Goal: Task Accomplishment & Management: Use online tool/utility

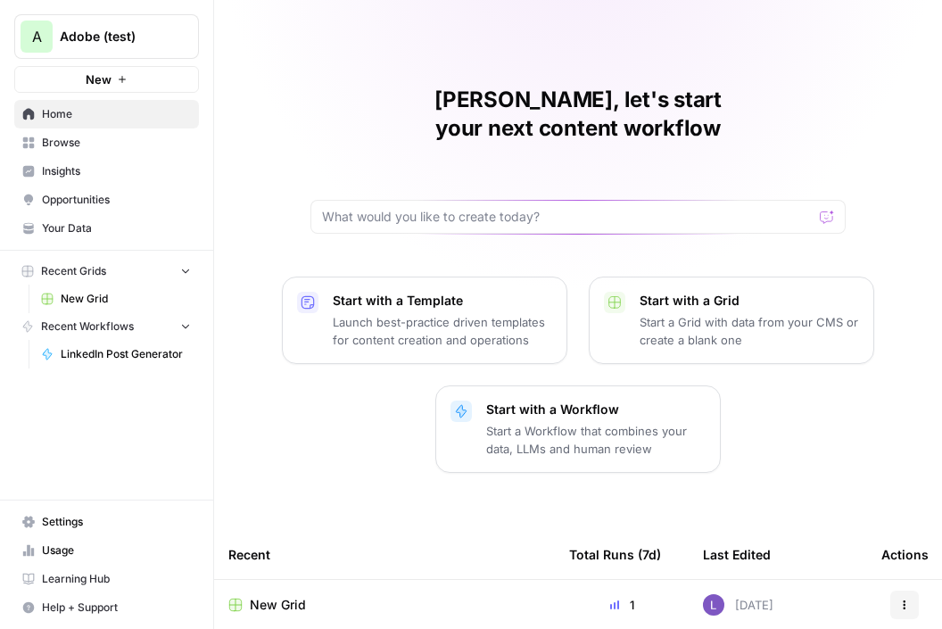
click at [95, 180] on link "Insights" at bounding box center [106, 171] width 185 height 29
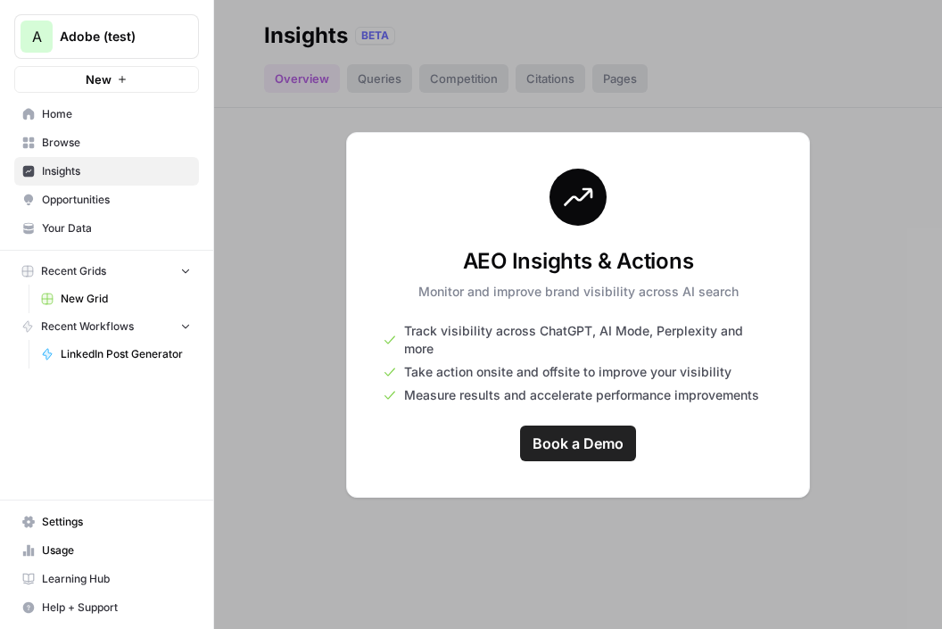
click at [103, 200] on span "Opportunities" at bounding box center [116, 200] width 149 height 16
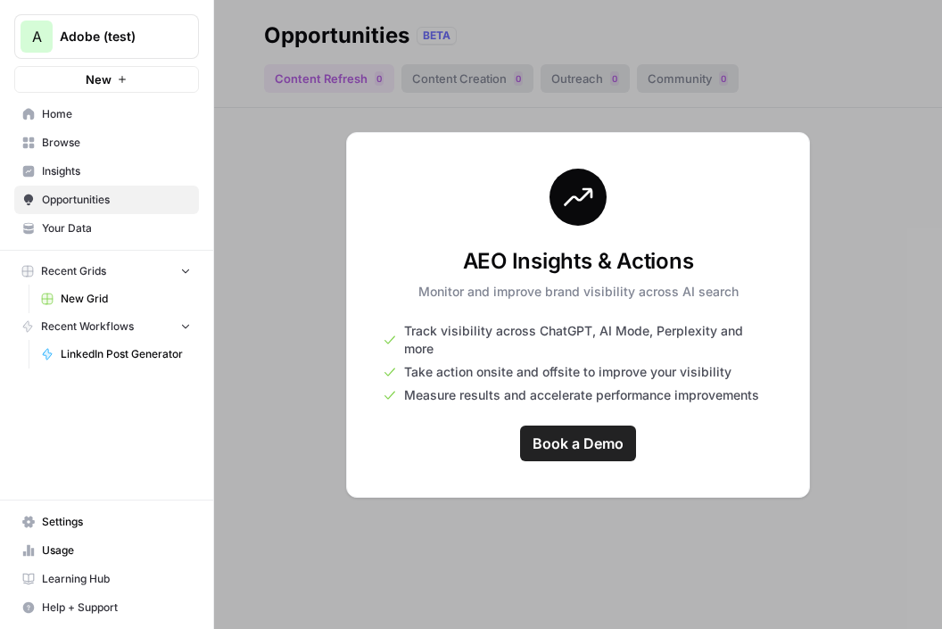
click at [109, 146] on span "Browse" at bounding box center [116, 143] width 149 height 16
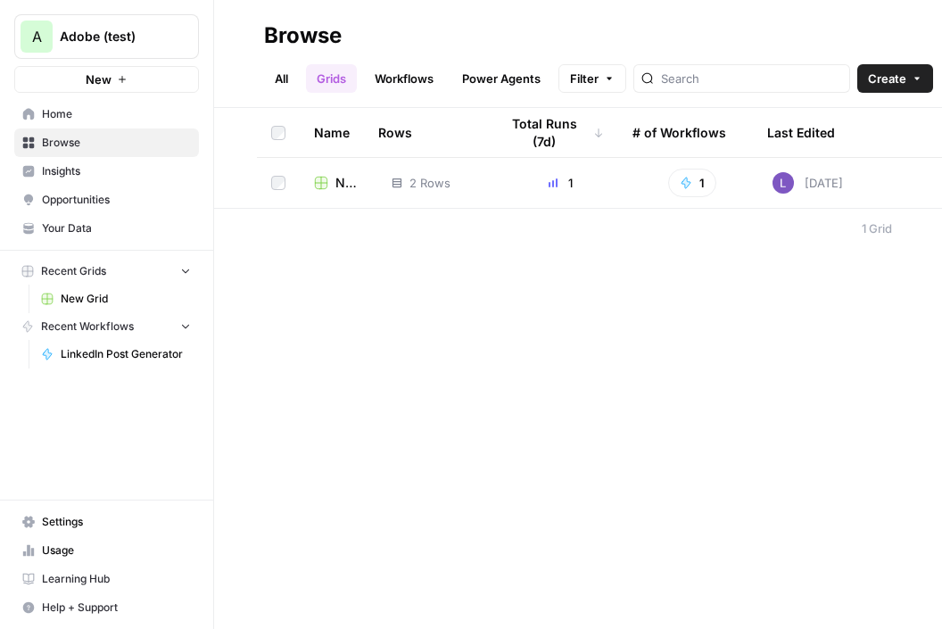
click at [337, 189] on span "New Grid" at bounding box center [349, 183] width 28 height 18
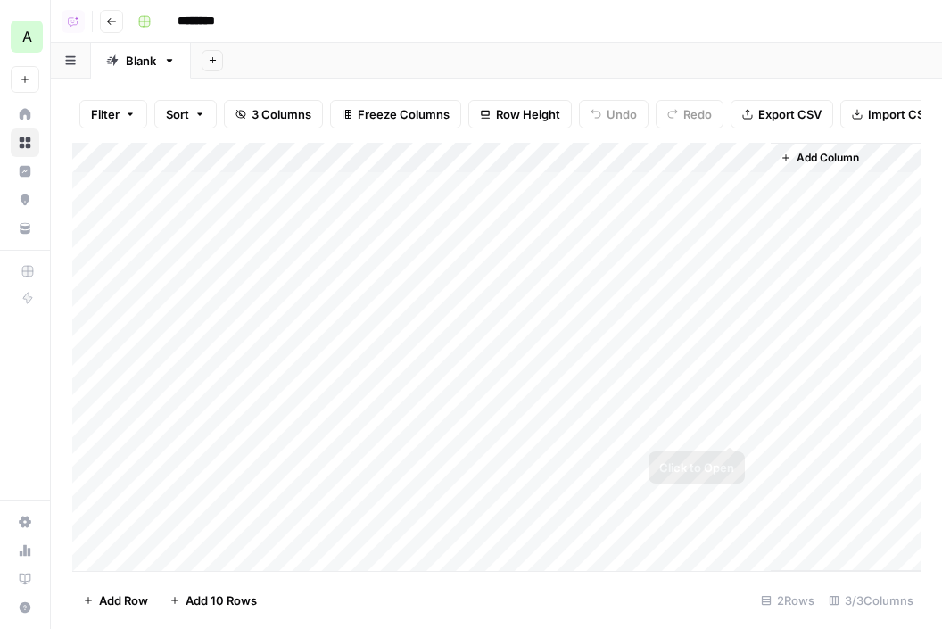
click at [734, 186] on div "Add Column" at bounding box center [496, 357] width 848 height 428
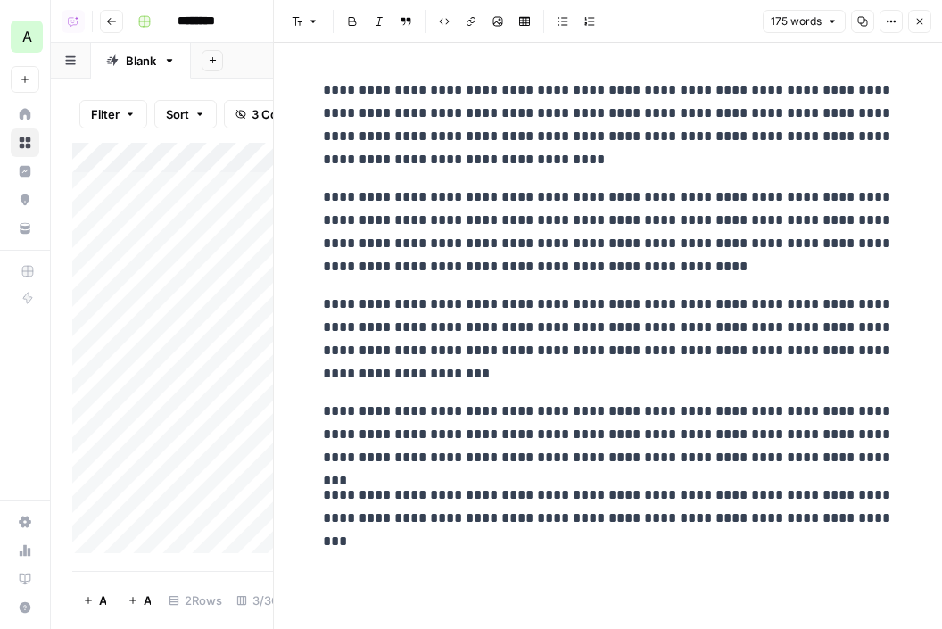
click at [920, 25] on icon "button" at bounding box center [919, 21] width 11 height 11
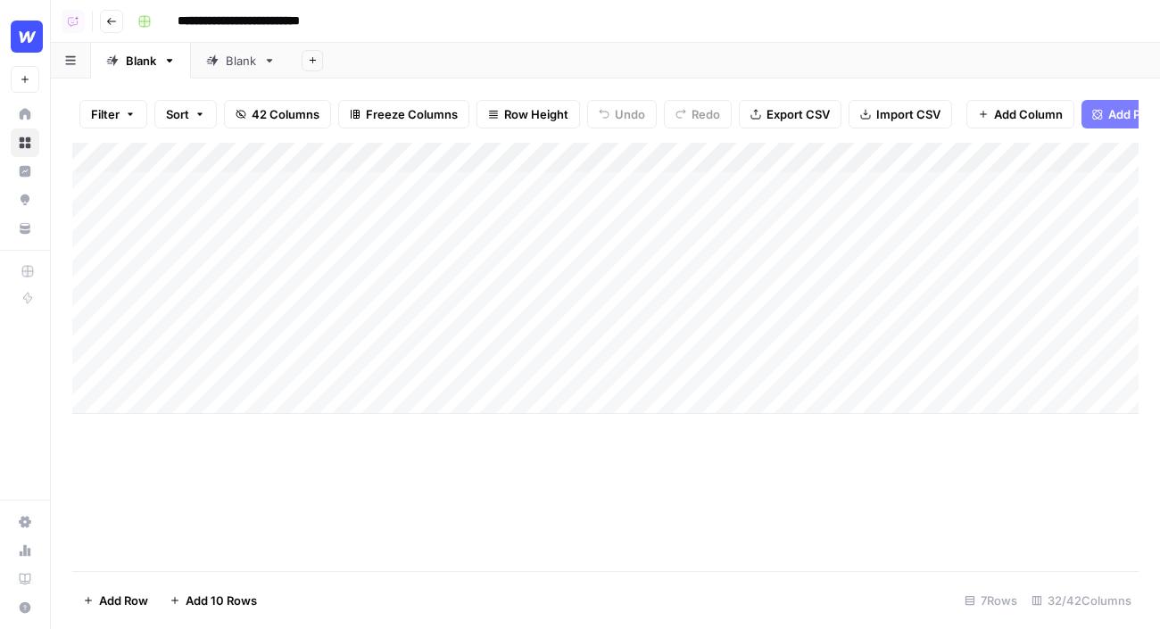
click at [26, 120] on icon at bounding box center [25, 114] width 12 height 12
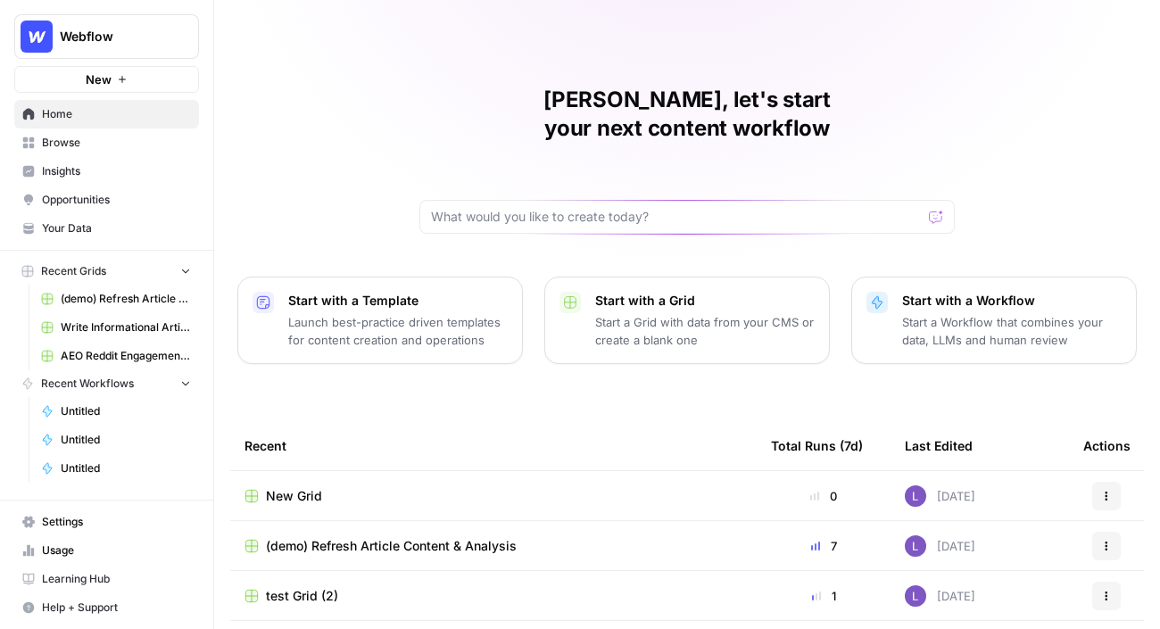
click at [42, 228] on span "Your Data" at bounding box center [116, 228] width 149 height 16
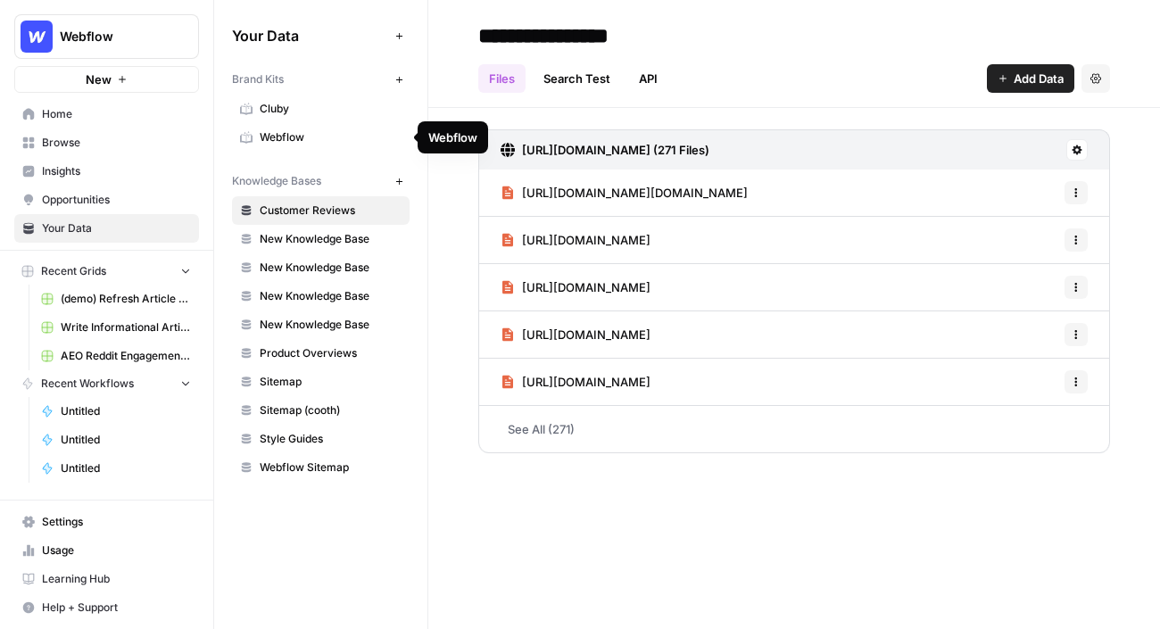
click at [327, 133] on span "Webflow" at bounding box center [331, 137] width 142 height 16
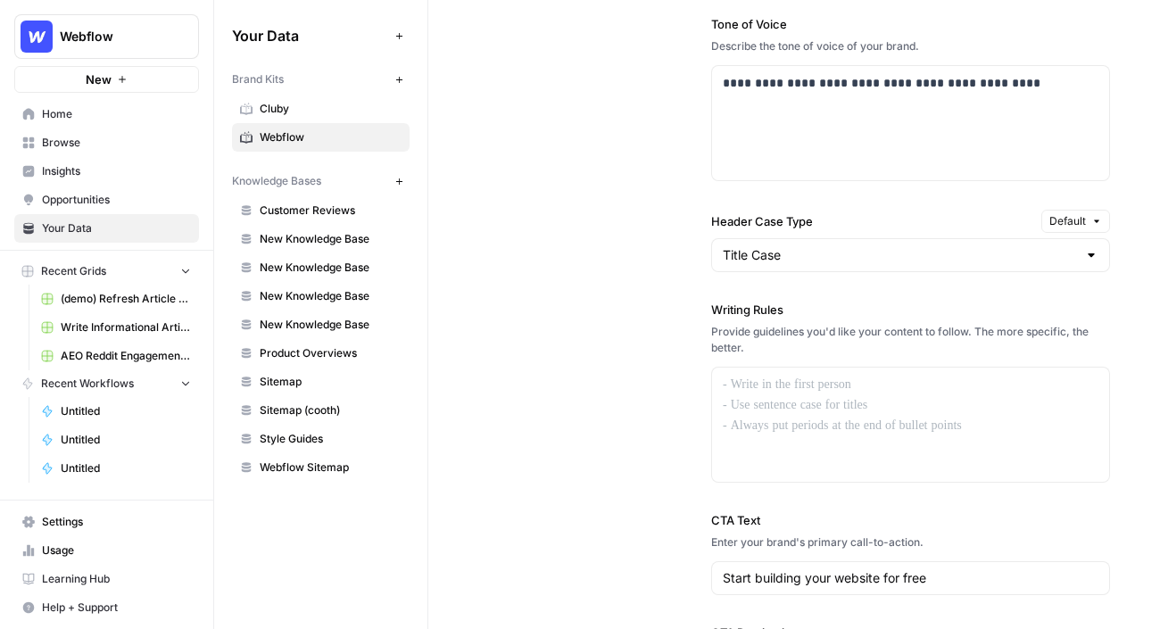
scroll to position [1452, 0]
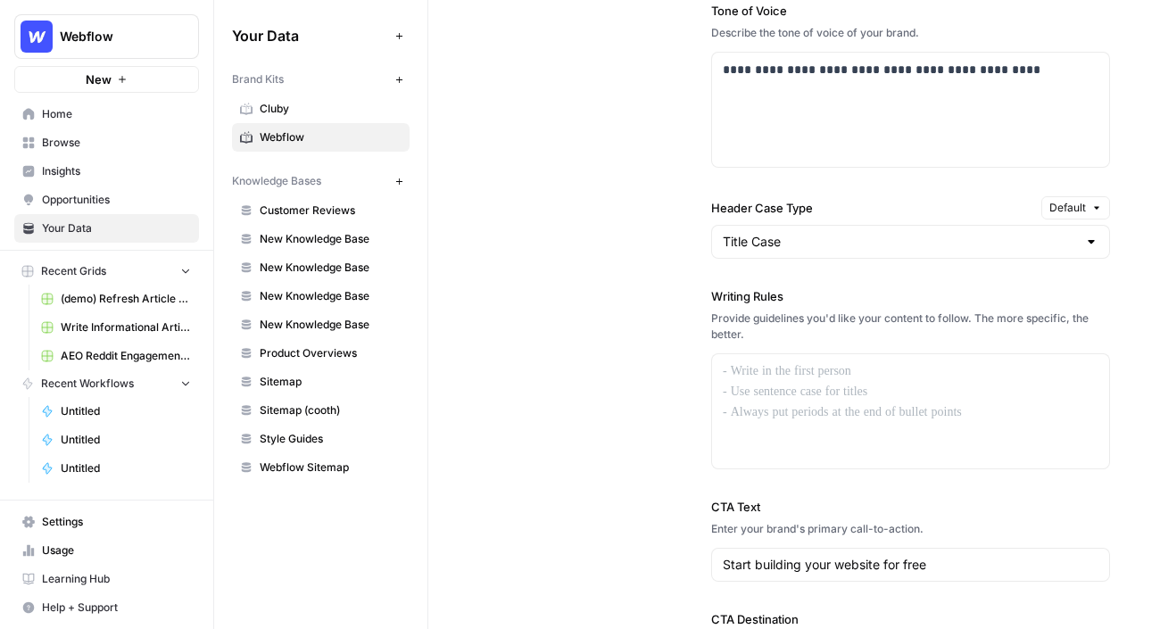
drag, startPoint x: 702, startPoint y: 299, endPoint x: 846, endPoint y: 298, distance: 143.6
click at [847, 298] on div "**********" at bounding box center [794, 232] width 632 height 997
click at [815, 387] on div at bounding box center [910, 411] width 397 height 114
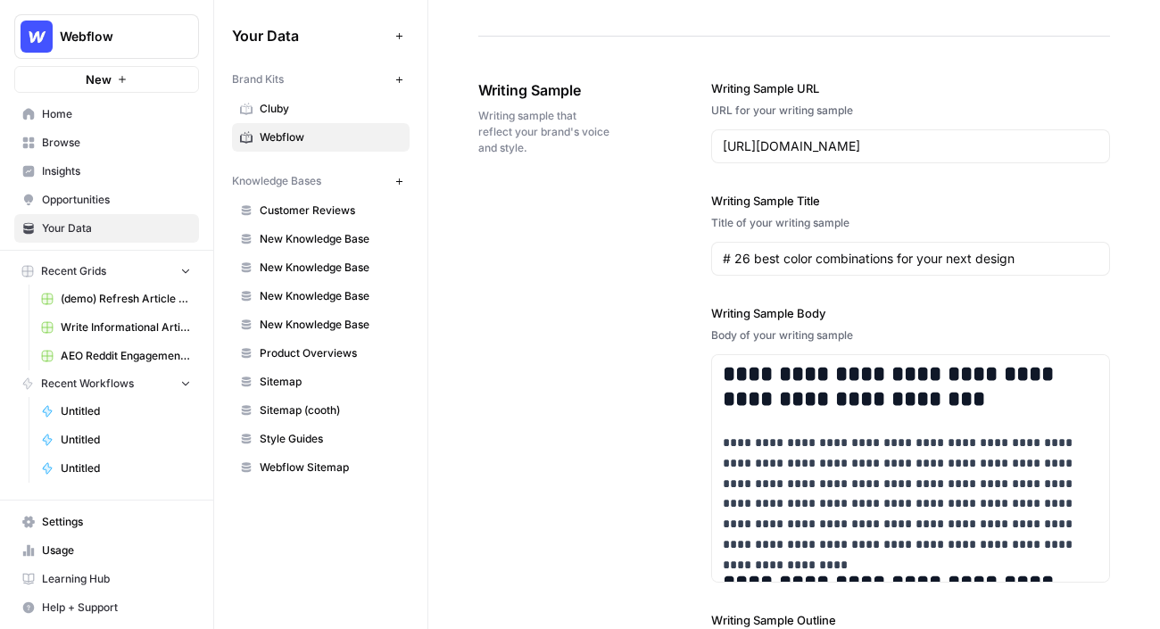
scroll to position [2145, 0]
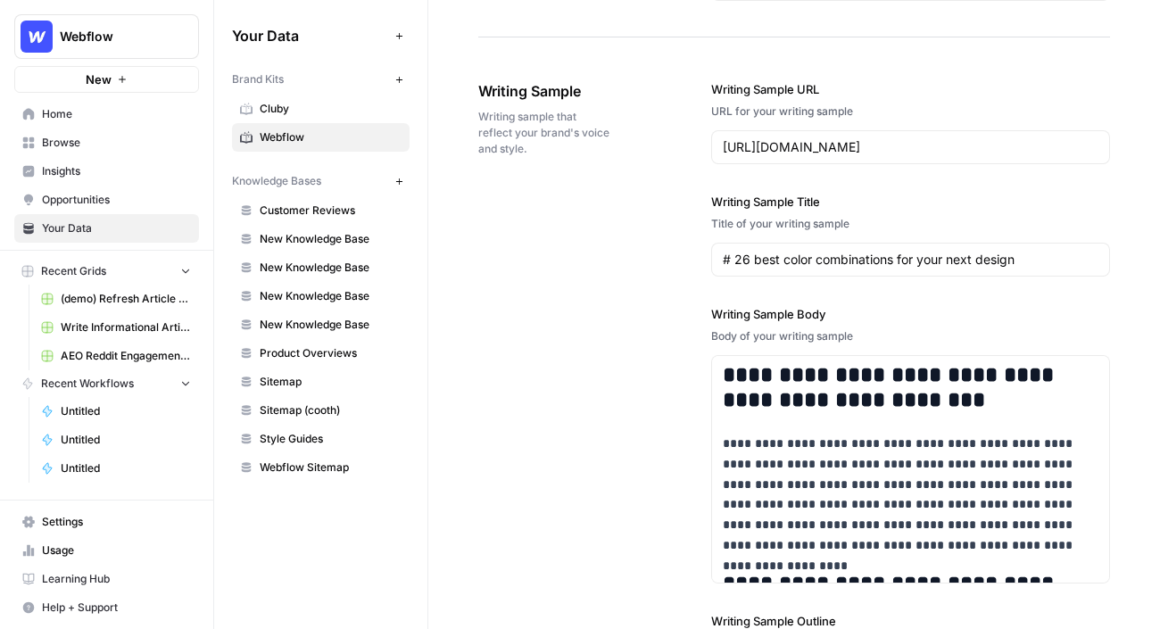
click at [286, 212] on span "Customer Reviews" at bounding box center [331, 211] width 142 height 16
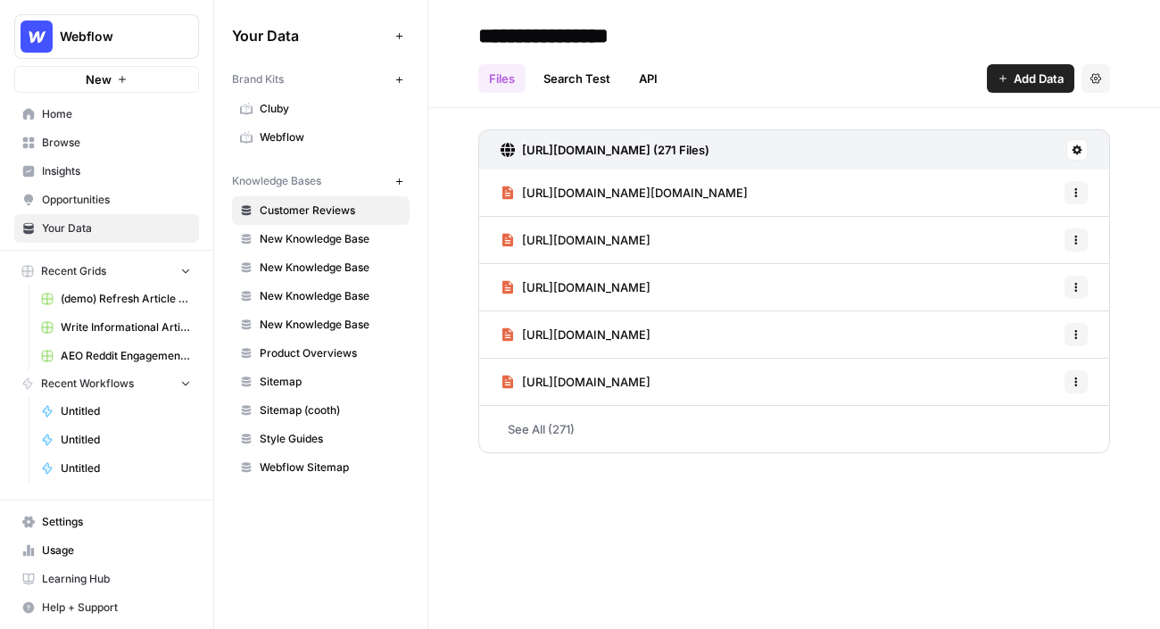
click at [1039, 88] on button "Add Data" at bounding box center [1030, 78] width 87 height 29
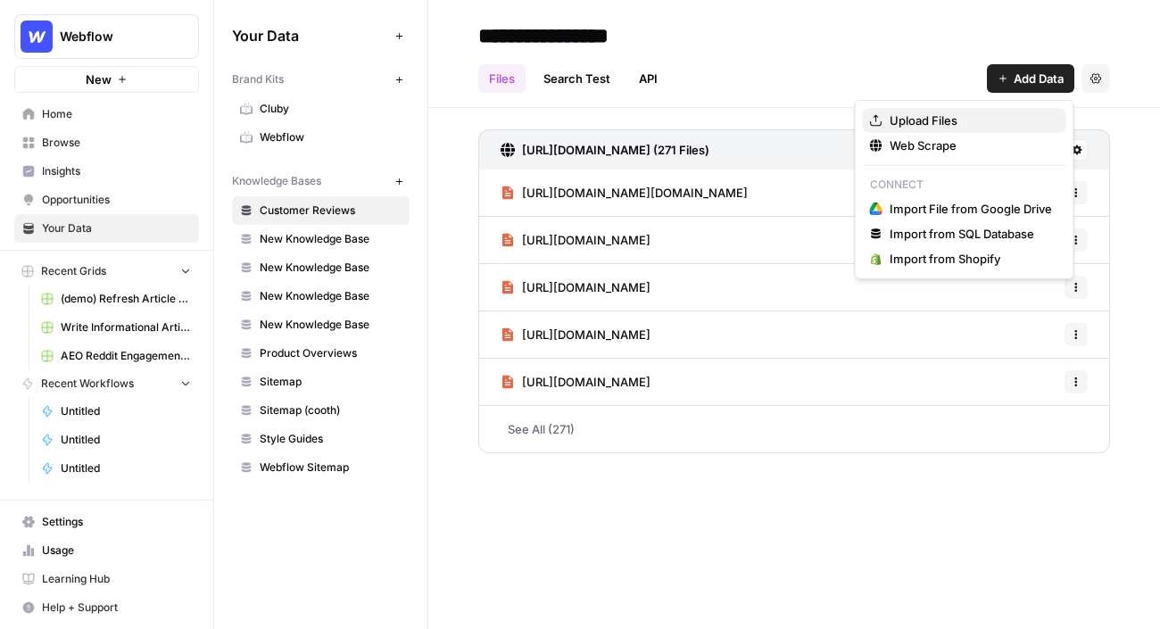
click at [945, 125] on span "Upload Files" at bounding box center [970, 121] width 162 height 18
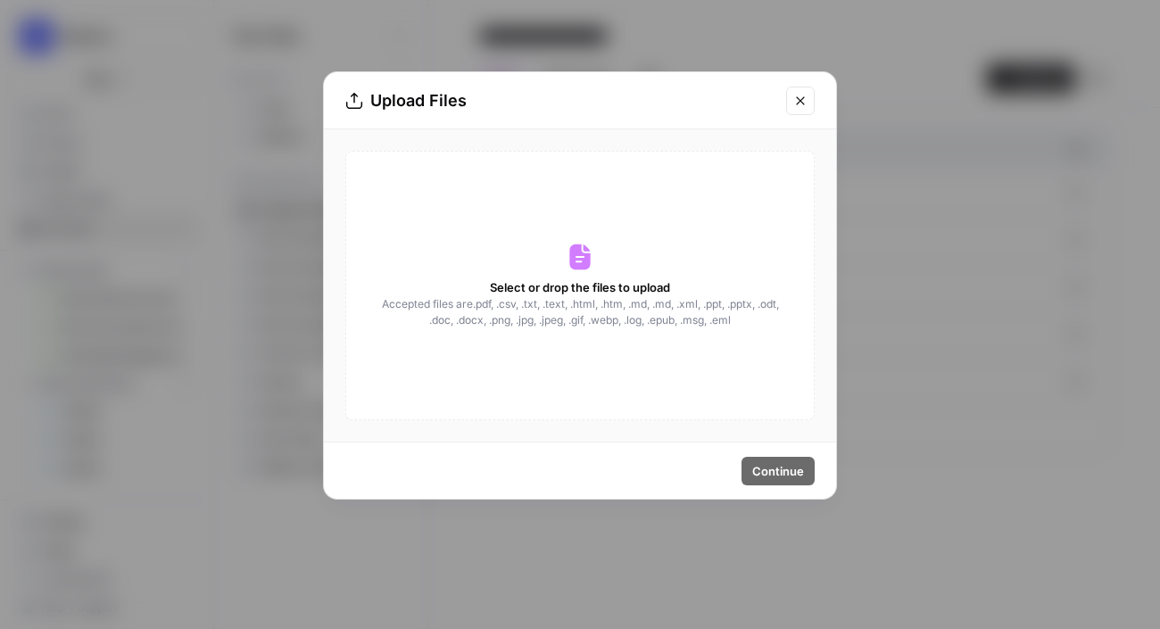
click at [794, 96] on icon "Close modal" at bounding box center [800, 101] width 14 height 14
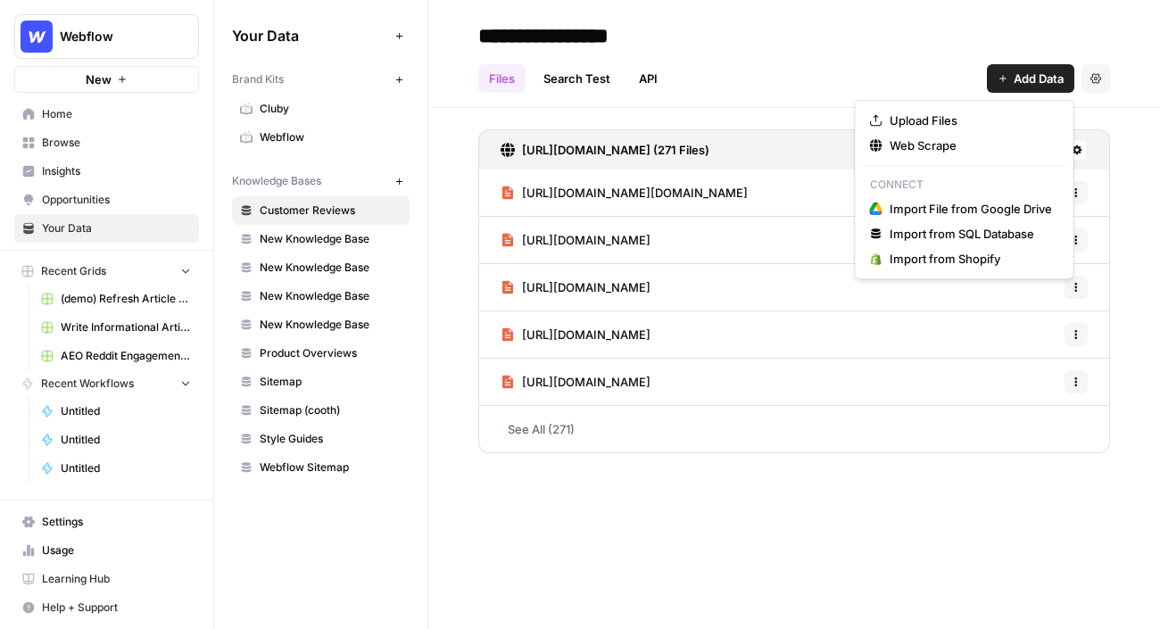
click at [1009, 81] on button "Add Data" at bounding box center [1030, 78] width 87 height 29
click at [922, 151] on span "Web Scrape" at bounding box center [970, 145] width 162 height 18
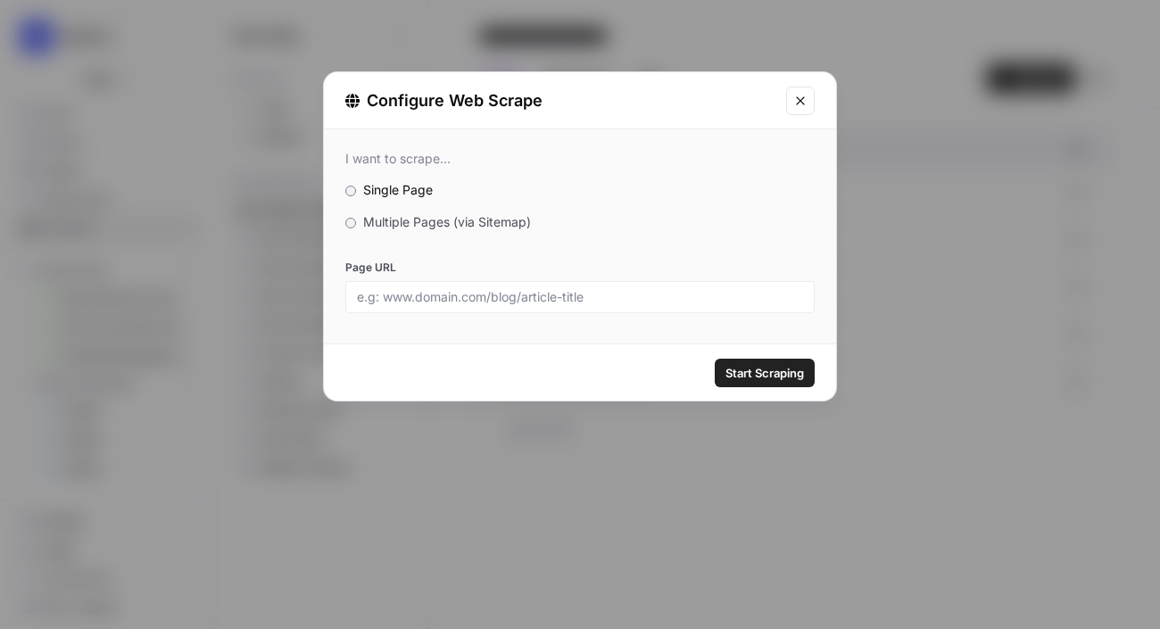
click at [415, 217] on span "Multiple Pages (via Sitemap)" at bounding box center [447, 221] width 168 height 15
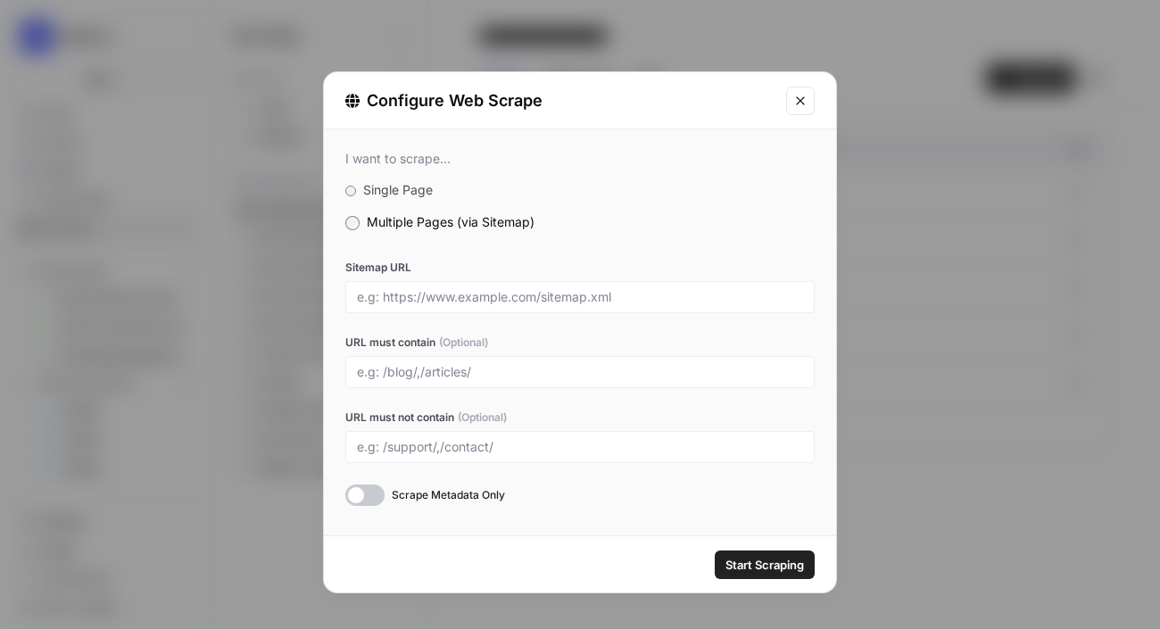
click at [806, 99] on icon "Close modal" at bounding box center [800, 101] width 14 height 14
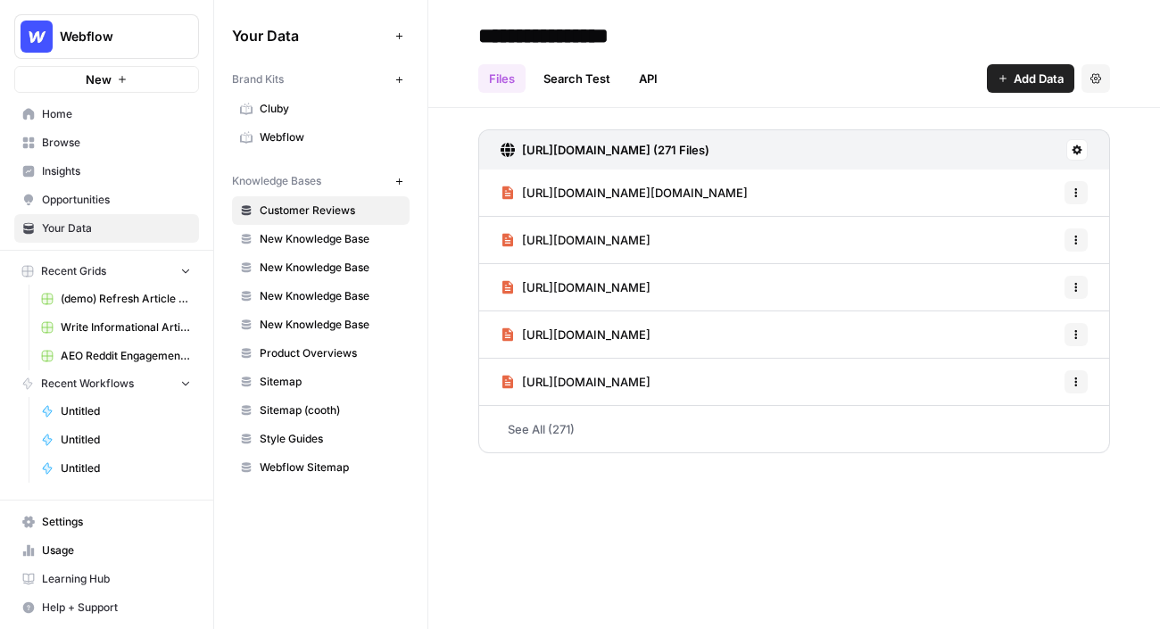
click at [54, 141] on span "Browse" at bounding box center [116, 143] width 149 height 16
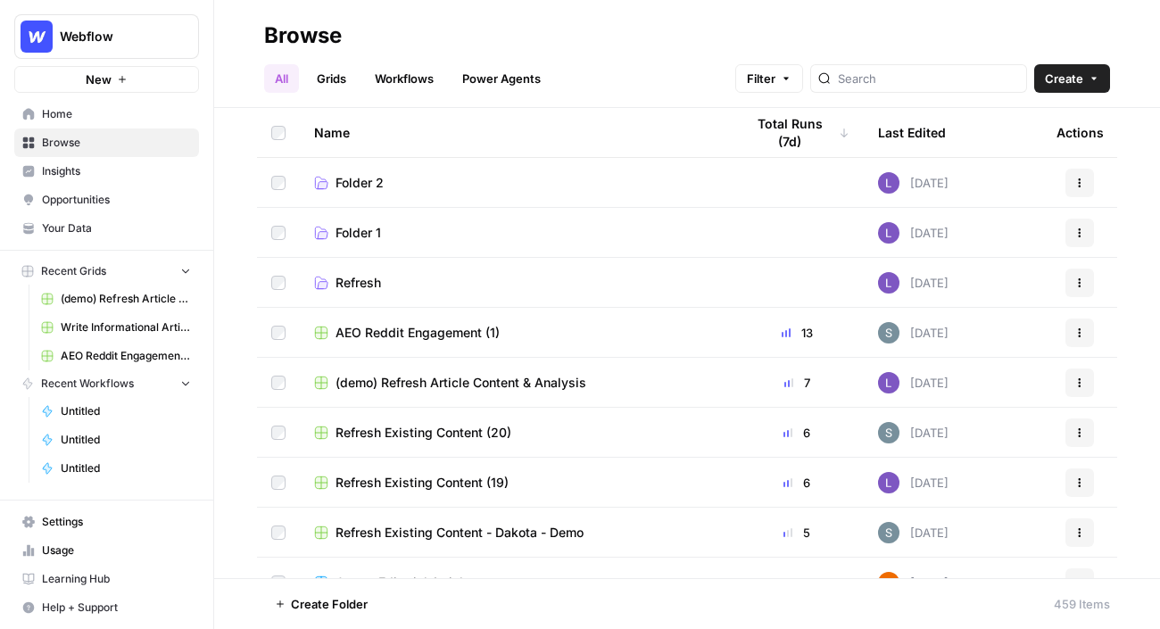
click at [335, 73] on link "Grids" at bounding box center [331, 78] width 51 height 29
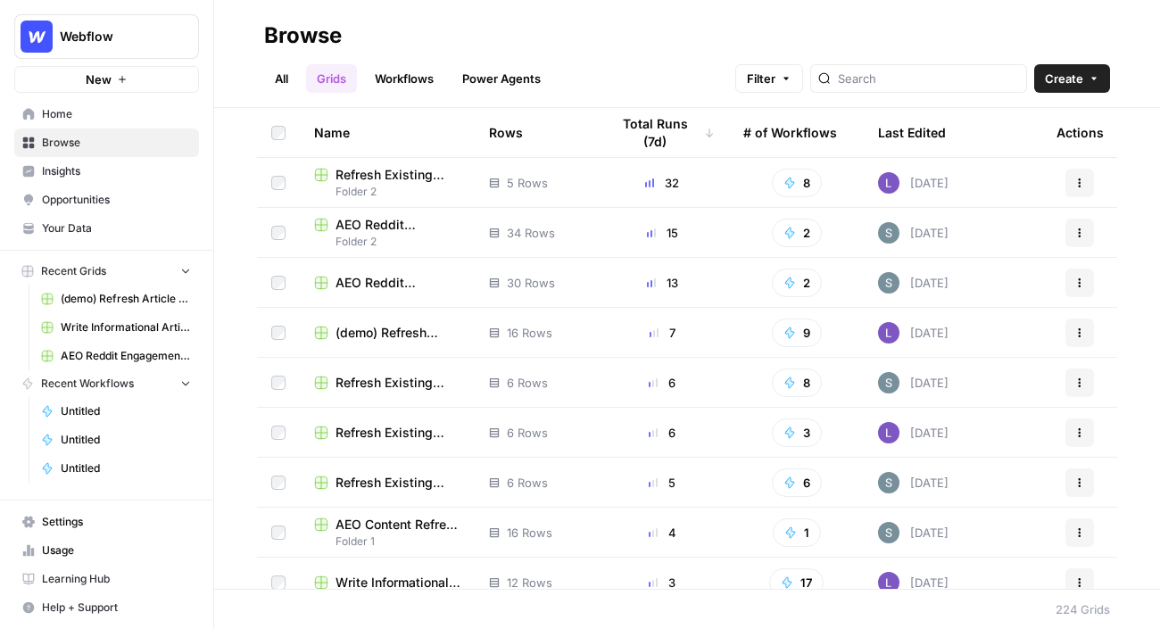
click at [422, 79] on link "Workflows" at bounding box center [404, 78] width 80 height 29
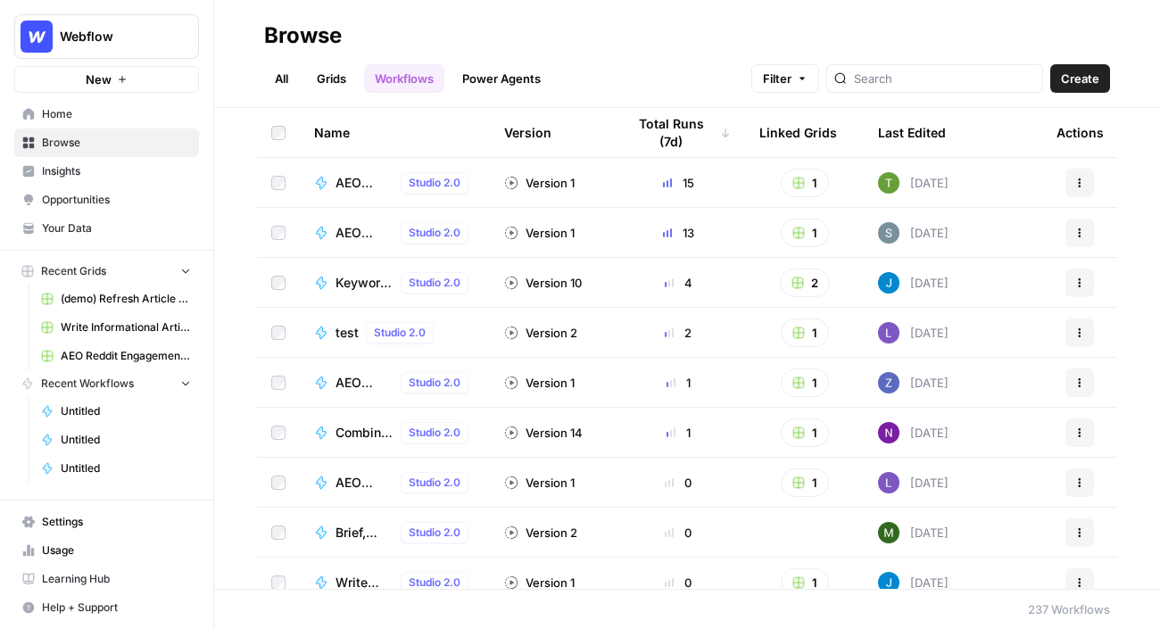
click at [497, 83] on link "Power Agents" at bounding box center [501, 78] width 100 height 29
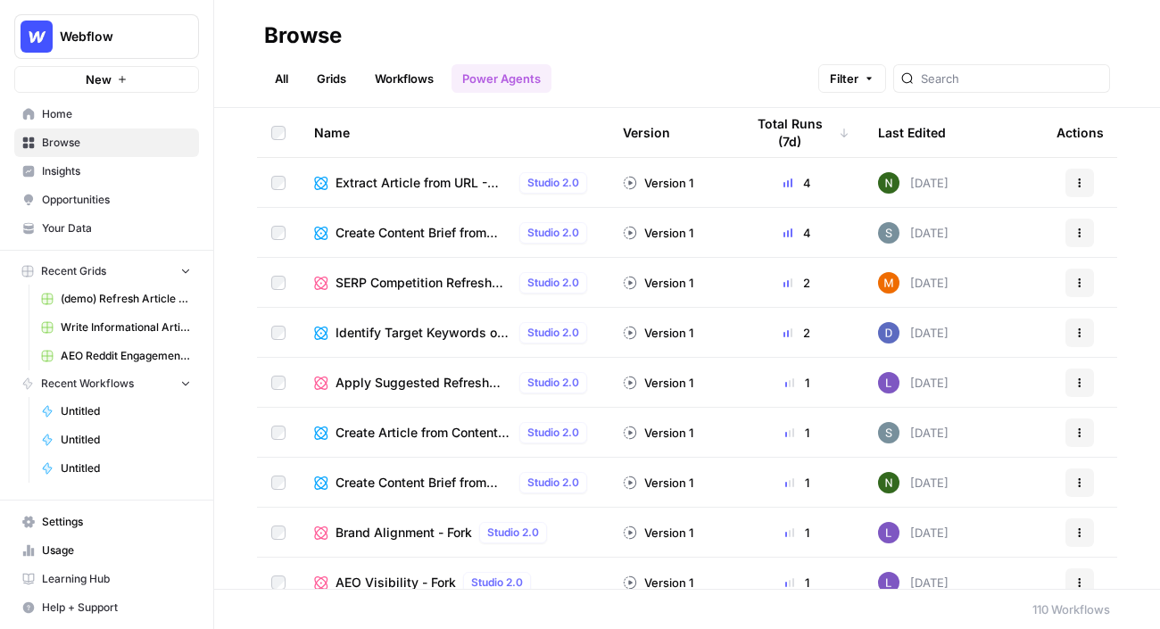
click at [327, 86] on link "Grids" at bounding box center [331, 78] width 51 height 29
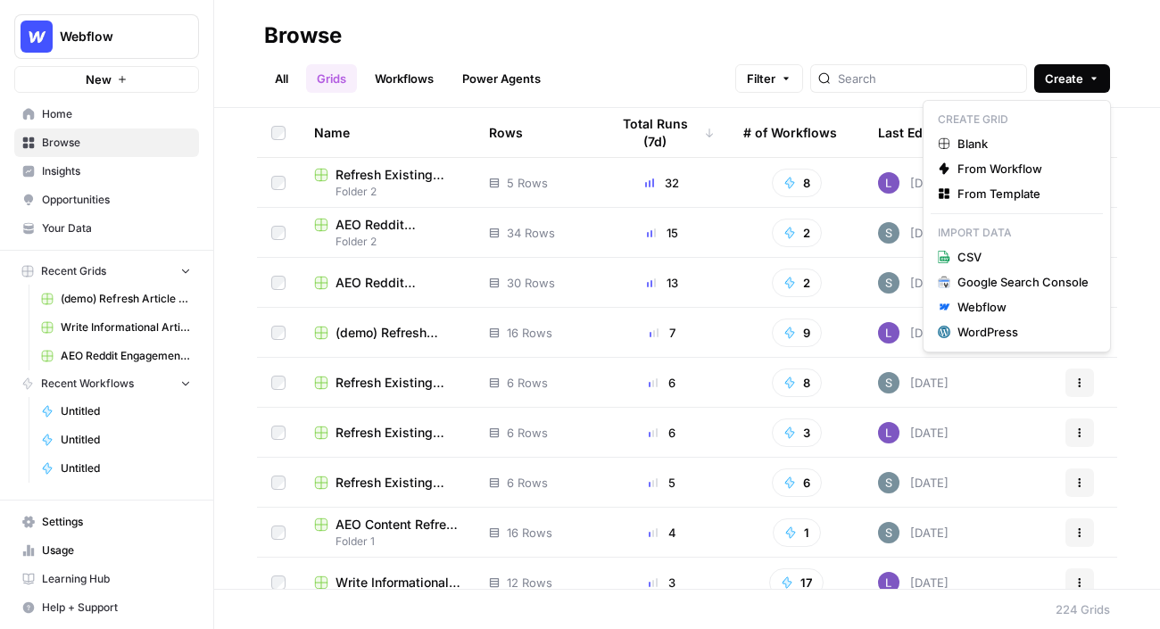
click at [1039, 70] on span "Create" at bounding box center [1064, 79] width 38 height 18
click at [1008, 198] on span "From Template" at bounding box center [1022, 194] width 131 height 18
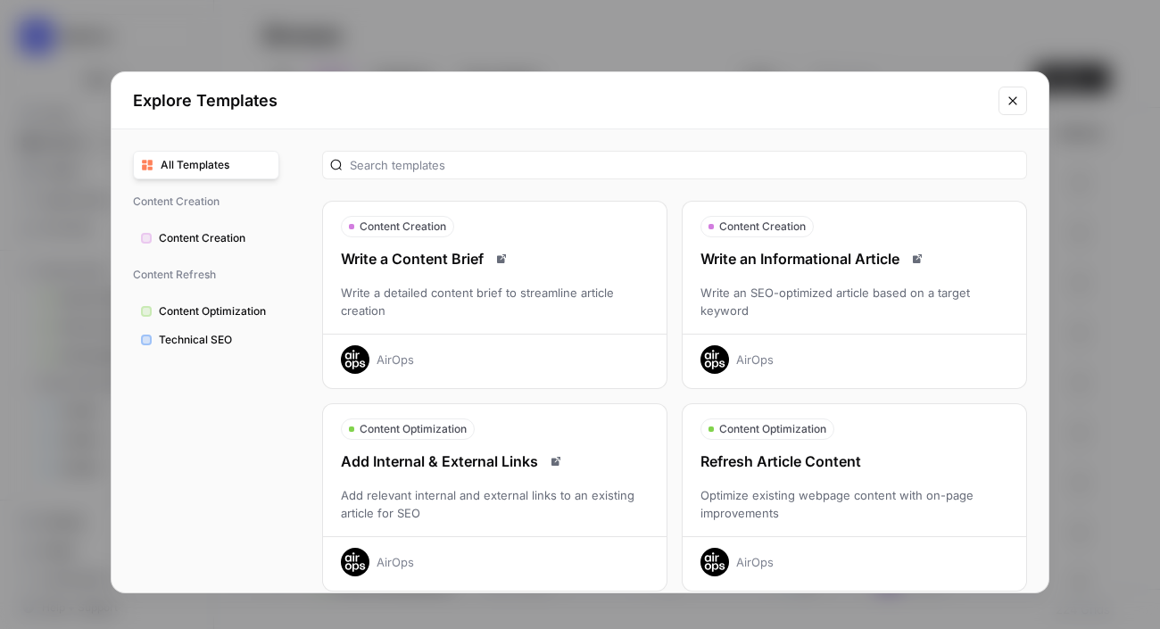
scroll to position [59, 0]
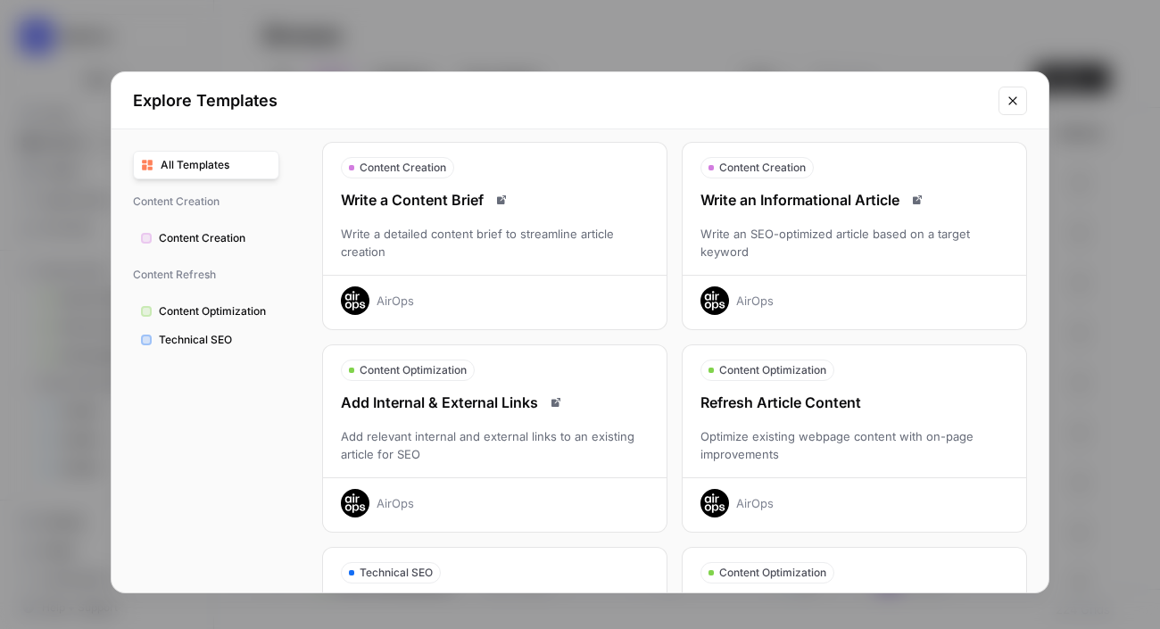
click at [897, 239] on div "Write an SEO-optimized article based on a target keyword" at bounding box center [853, 243] width 343 height 36
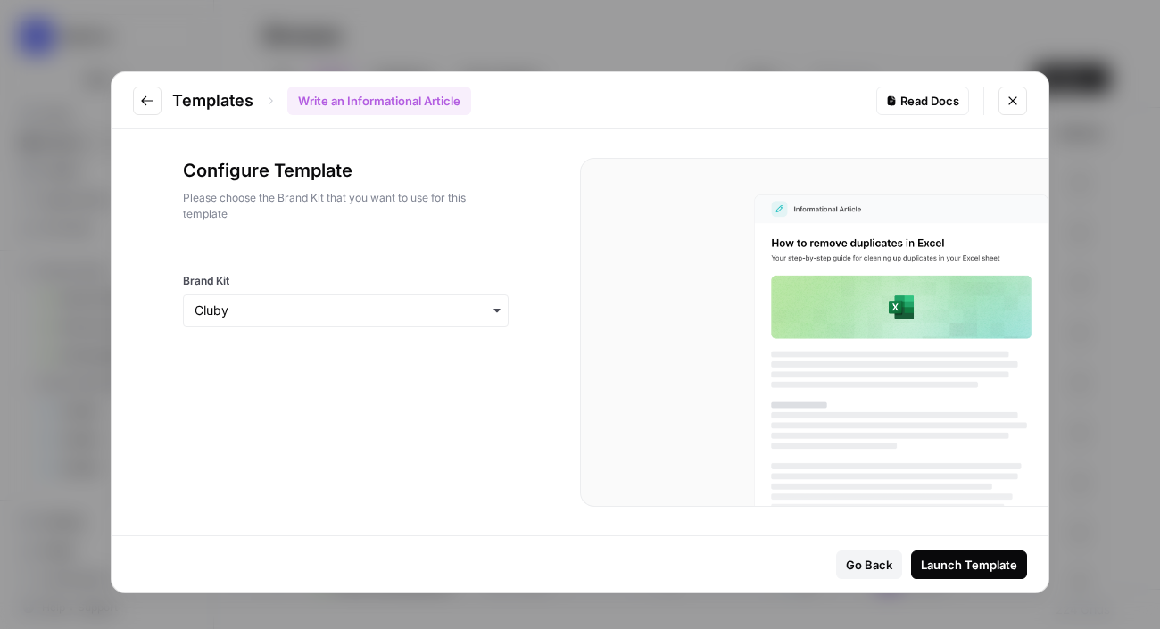
click at [295, 320] on div "button" at bounding box center [346, 310] width 326 height 32
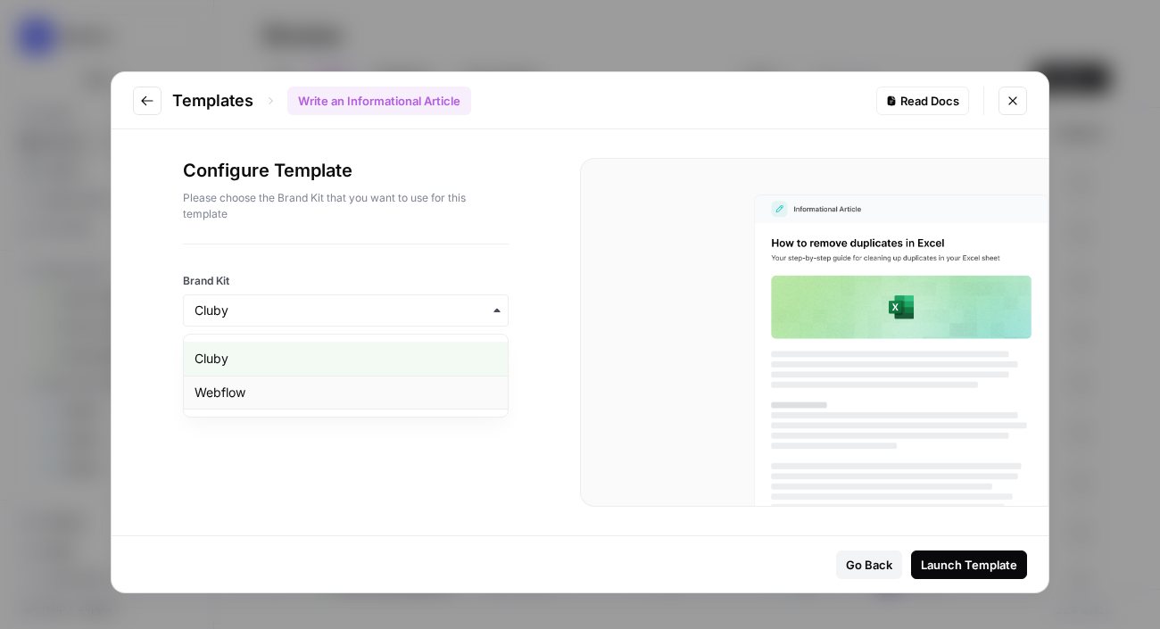
click at [261, 394] on div "Webflow" at bounding box center [346, 393] width 324 height 34
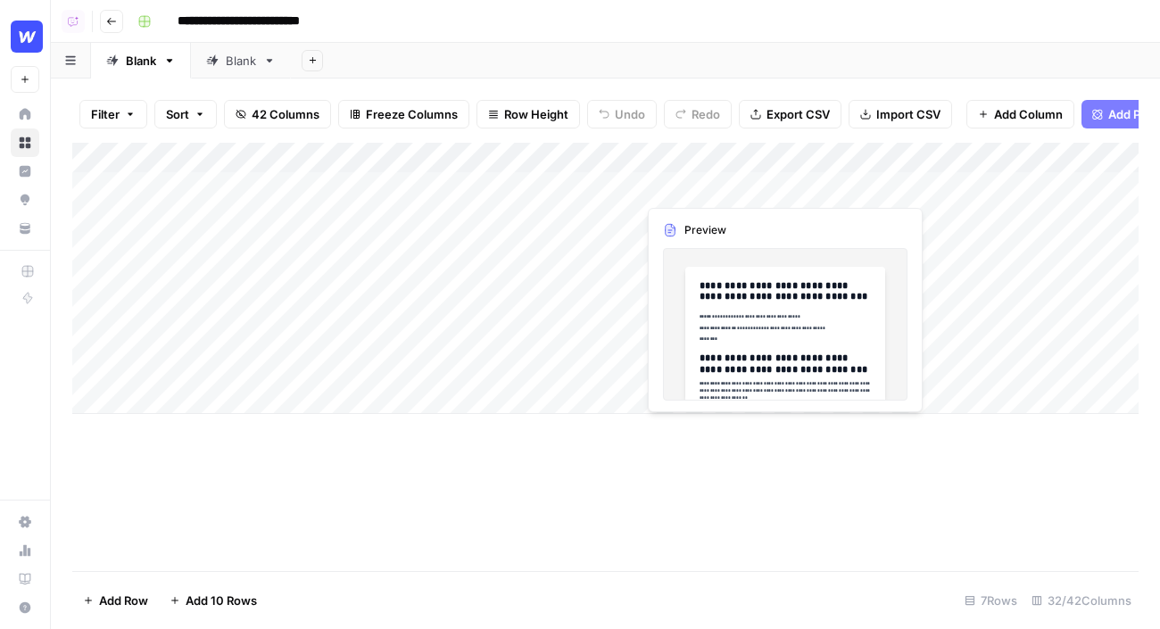
click at [706, 184] on div "Add Column" at bounding box center [605, 278] width 1066 height 271
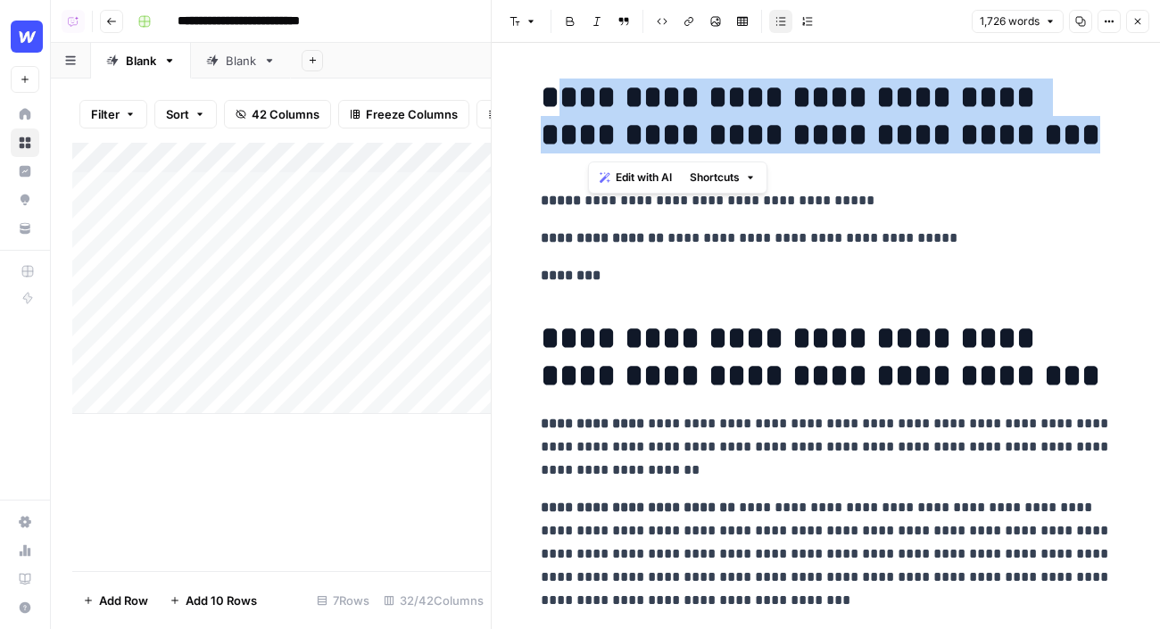
drag, startPoint x: 981, startPoint y: 147, endPoint x: 542, endPoint y: 76, distance: 445.6
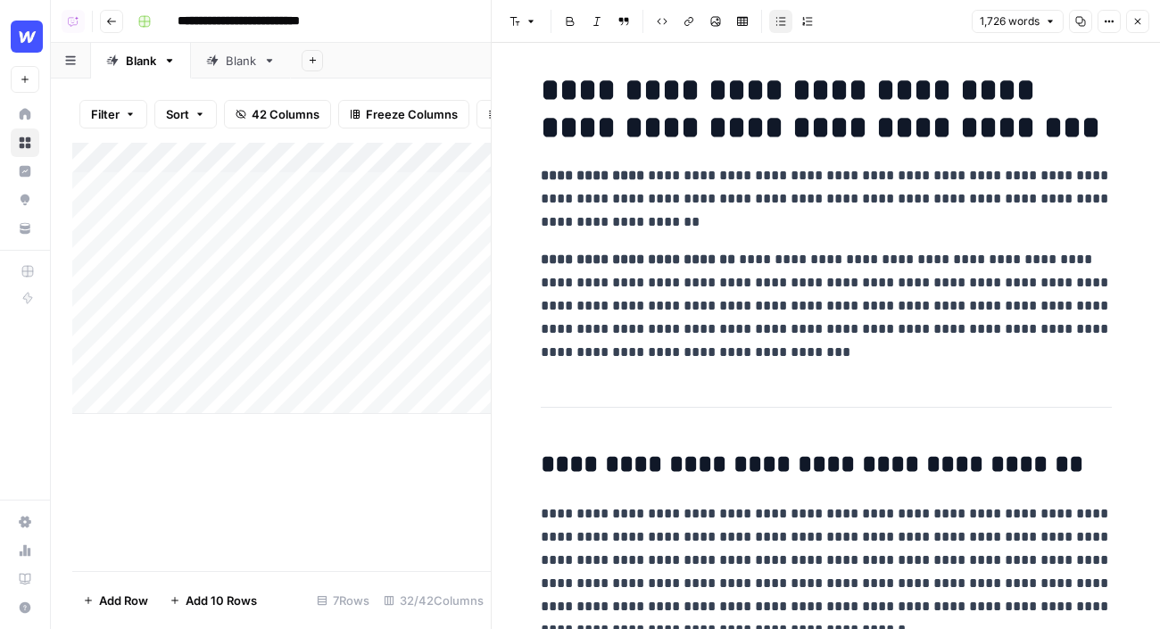
click at [857, 471] on h2 "**********" at bounding box center [826, 465] width 571 height 29
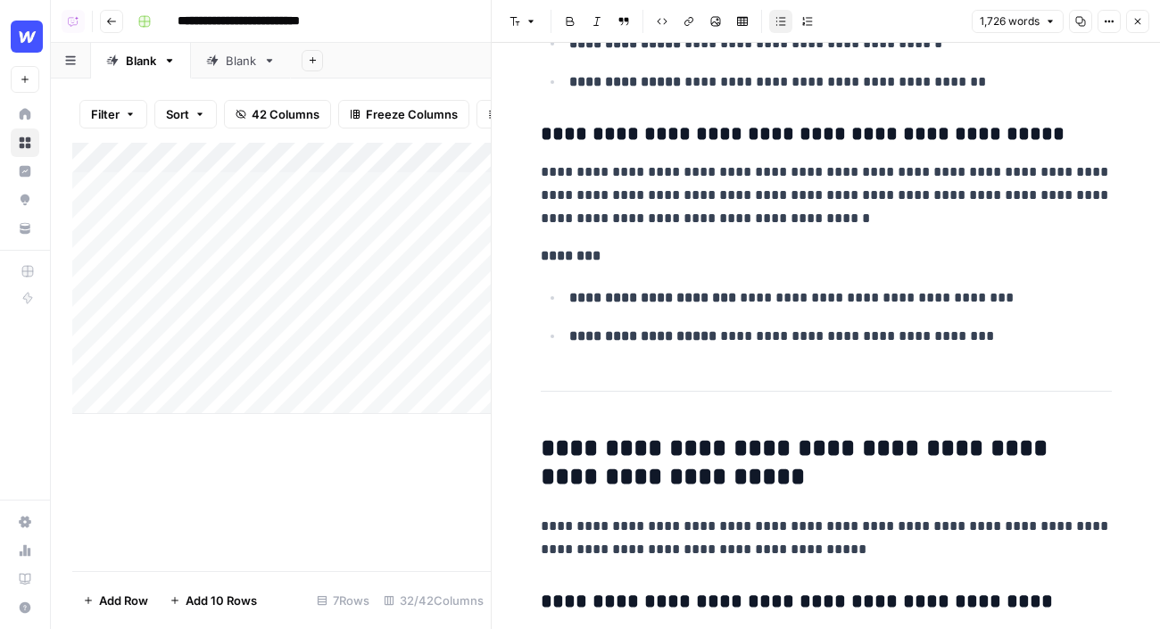
scroll to position [2023, 0]
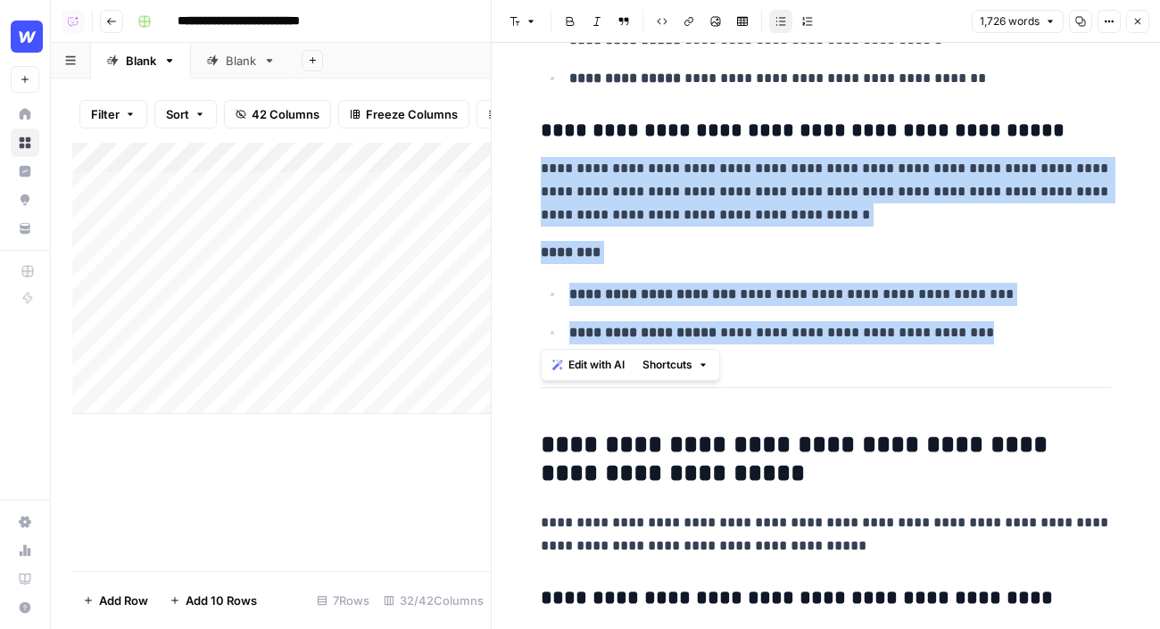
drag, startPoint x: 1086, startPoint y: 352, endPoint x: 538, endPoint y: 146, distance: 584.9
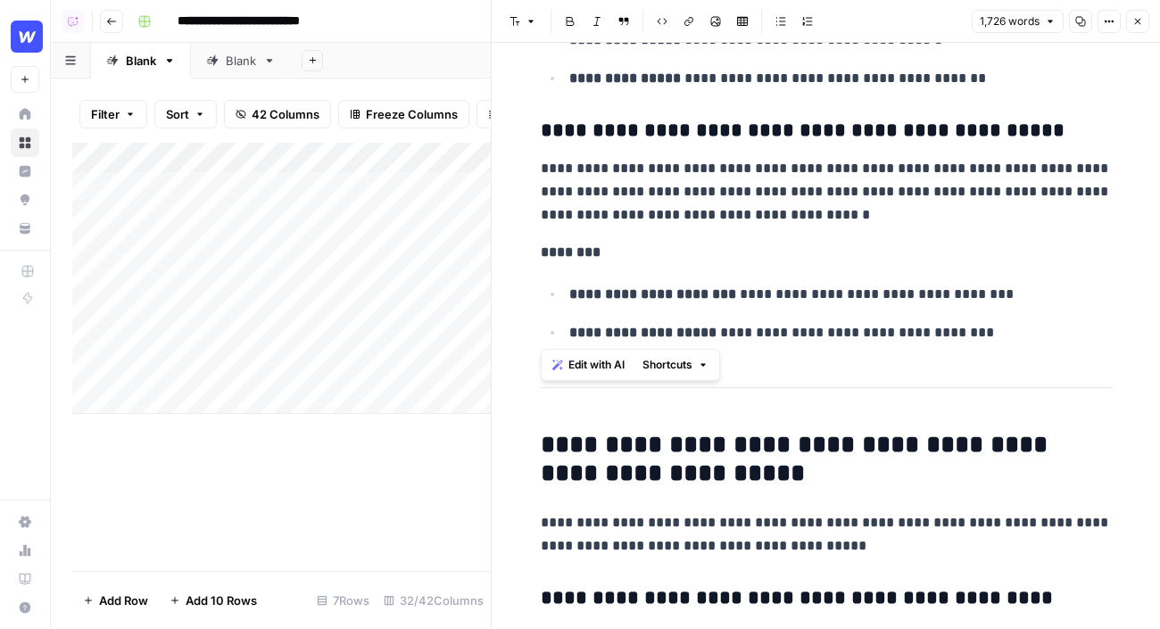
click at [567, 369] on button "Edit with AI" at bounding box center [588, 364] width 87 height 23
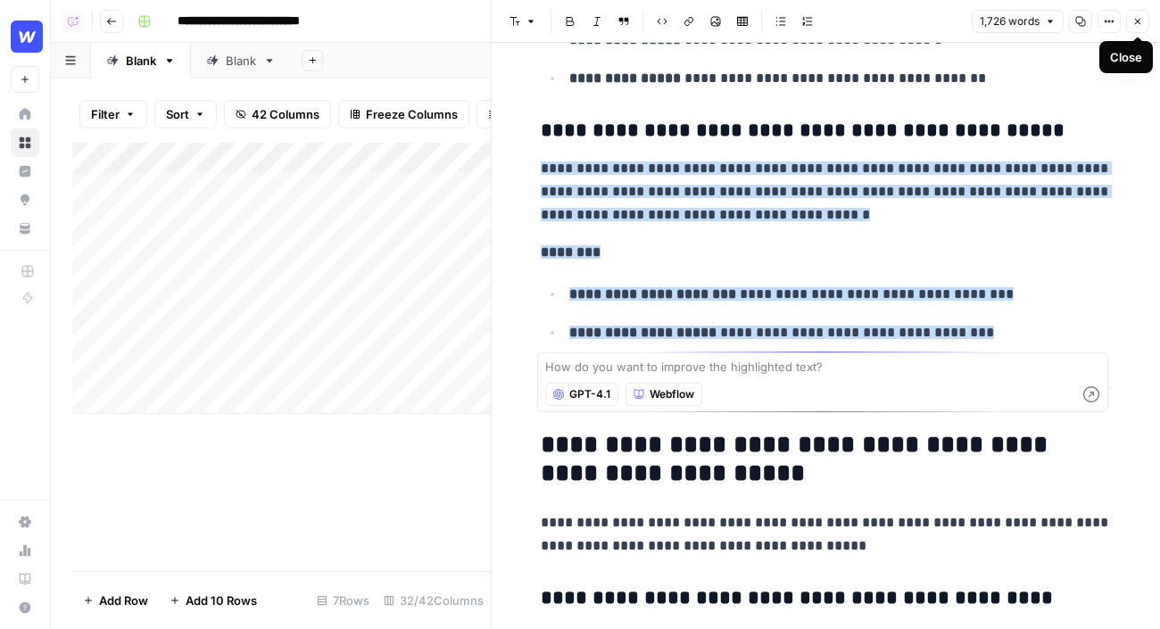
click at [1137, 21] on icon "button" at bounding box center [1138, 22] width 6 height 6
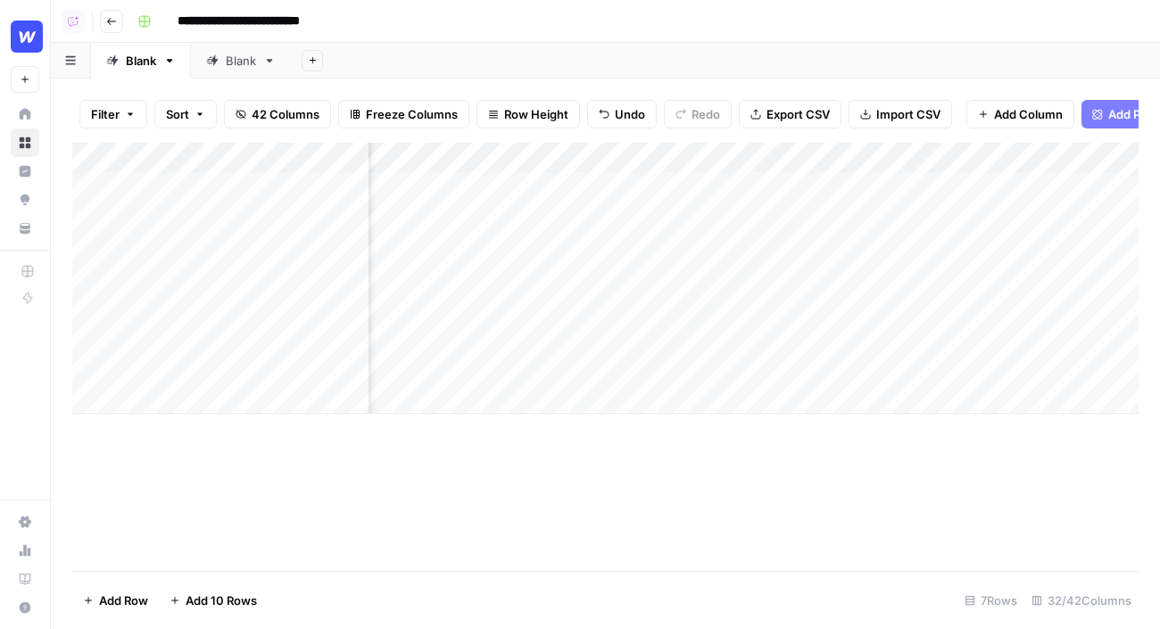
scroll to position [0, 223]
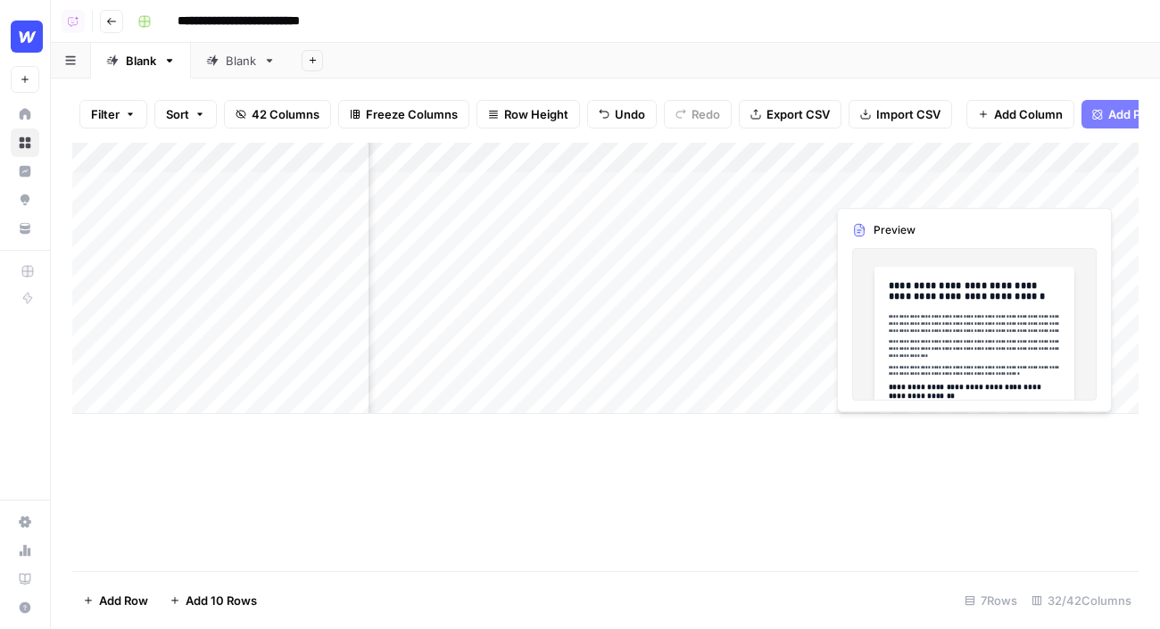
click at [921, 185] on div "Add Column" at bounding box center [605, 278] width 1066 height 271
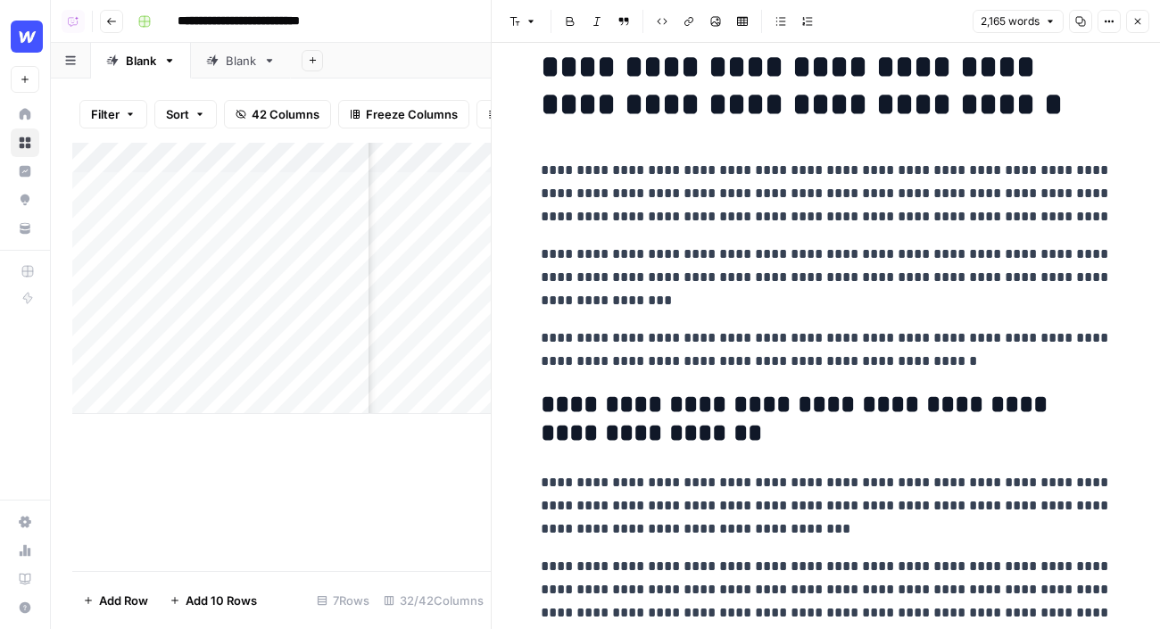
scroll to position [29, 0]
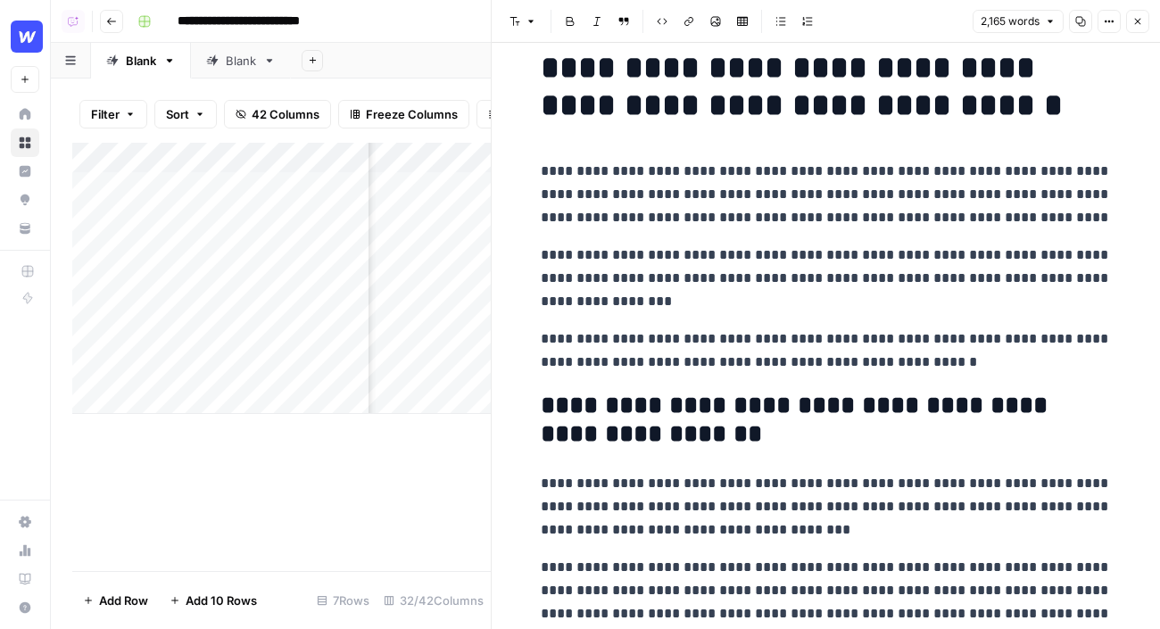
click at [966, 368] on p "**********" at bounding box center [826, 350] width 571 height 46
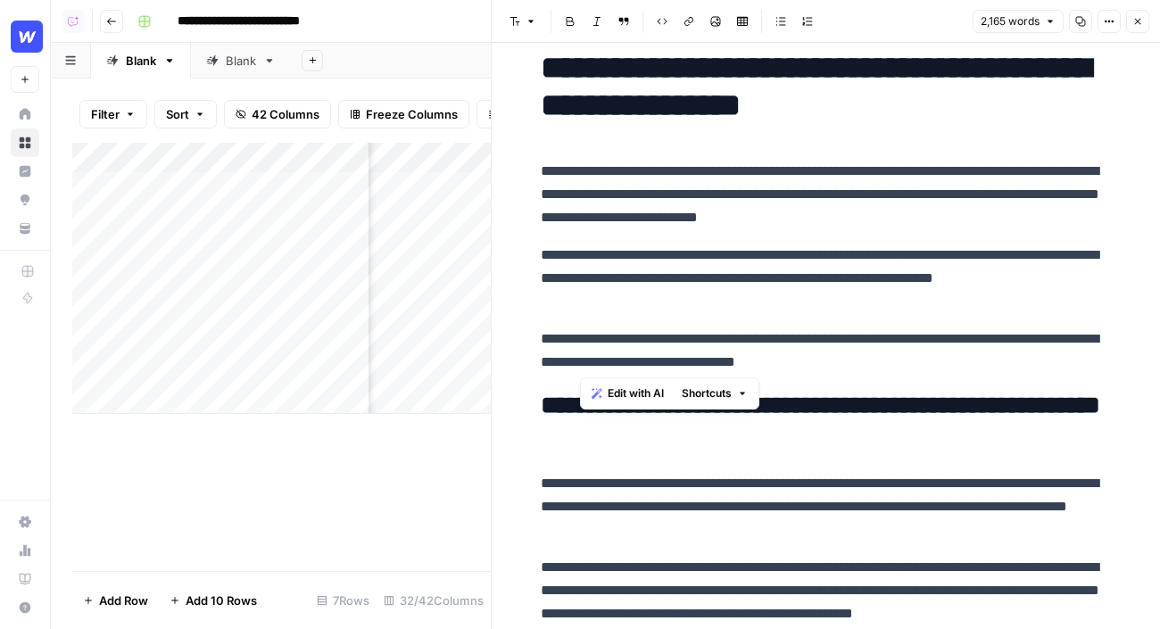
drag, startPoint x: 934, startPoint y: 367, endPoint x: 528, endPoint y: 338, distance: 406.9
click at [746, 368] on p "**********" at bounding box center [826, 350] width 571 height 46
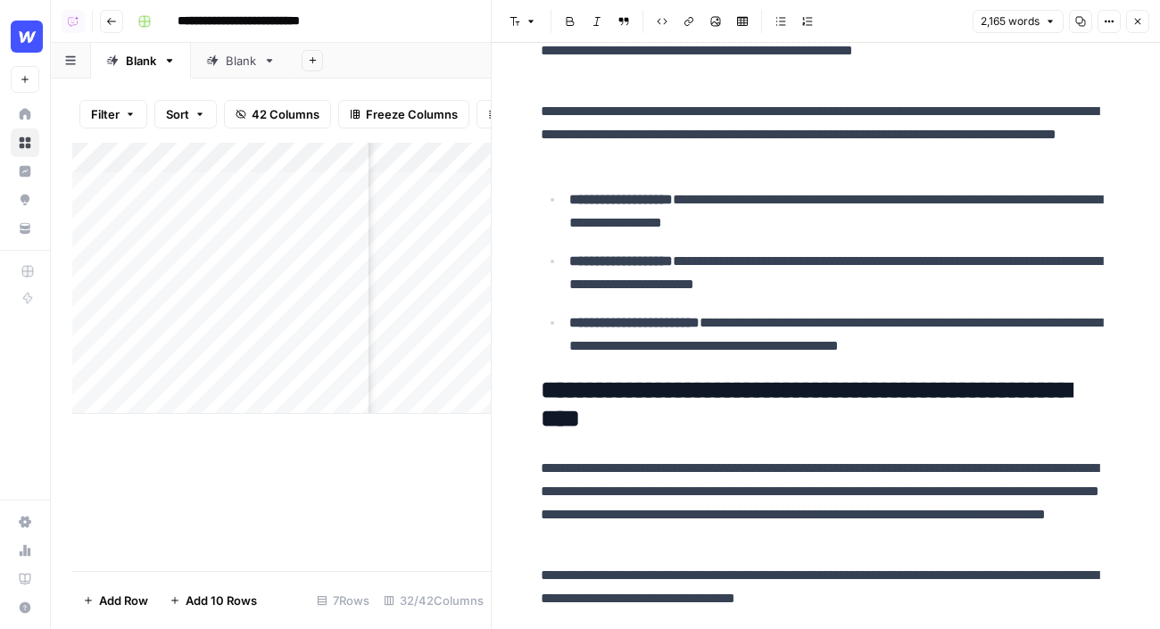
scroll to position [594, 0]
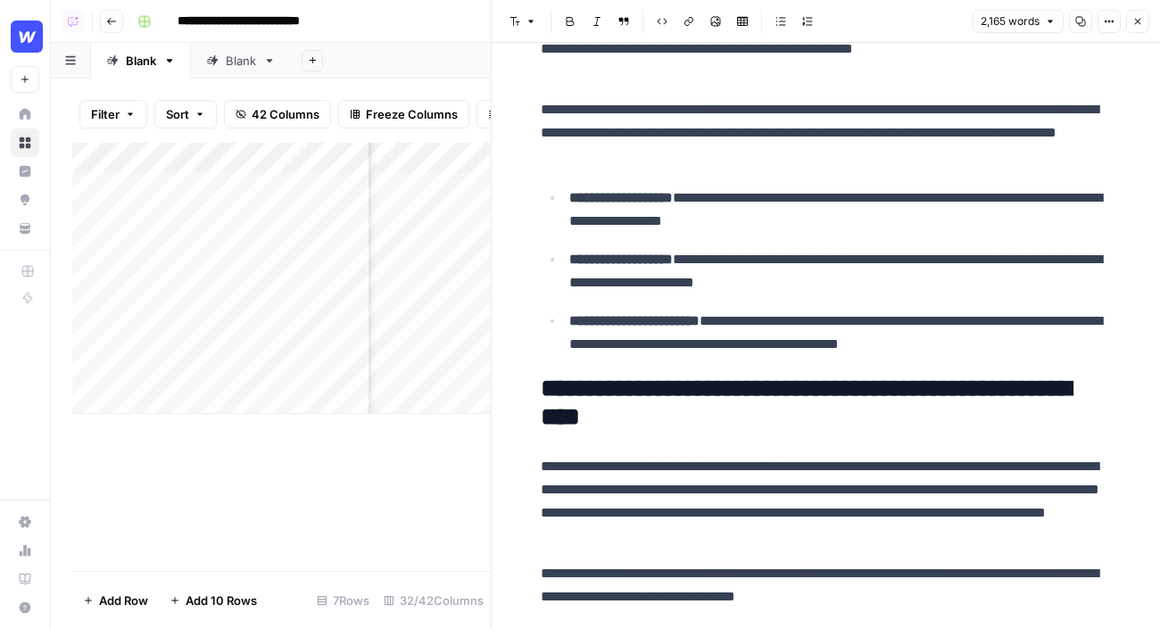
click at [1137, 14] on button "Close" at bounding box center [1137, 21] width 23 height 23
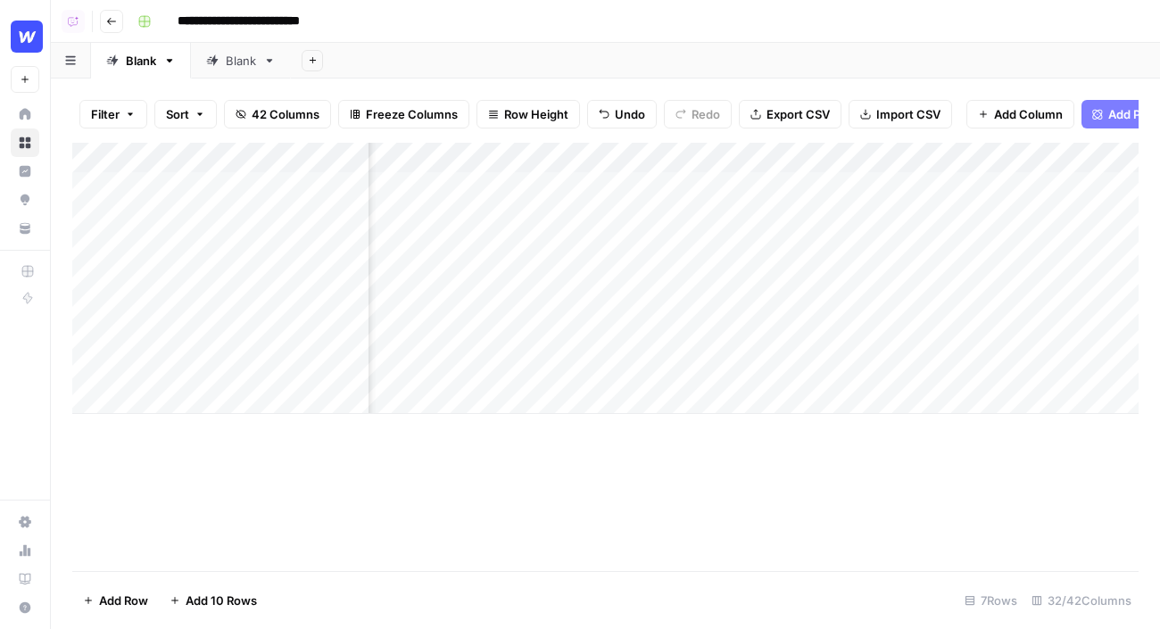
scroll to position [0, 212]
click at [1123, 110] on span "Add Power Agent" at bounding box center [1156, 114] width 97 height 18
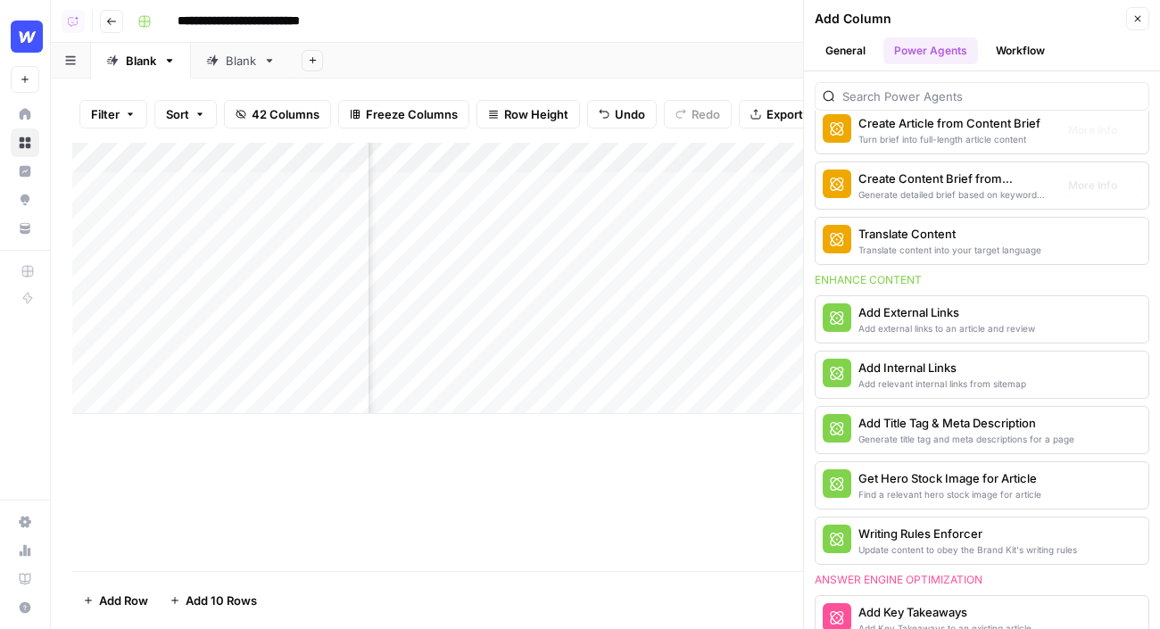
scroll to position [306, 0]
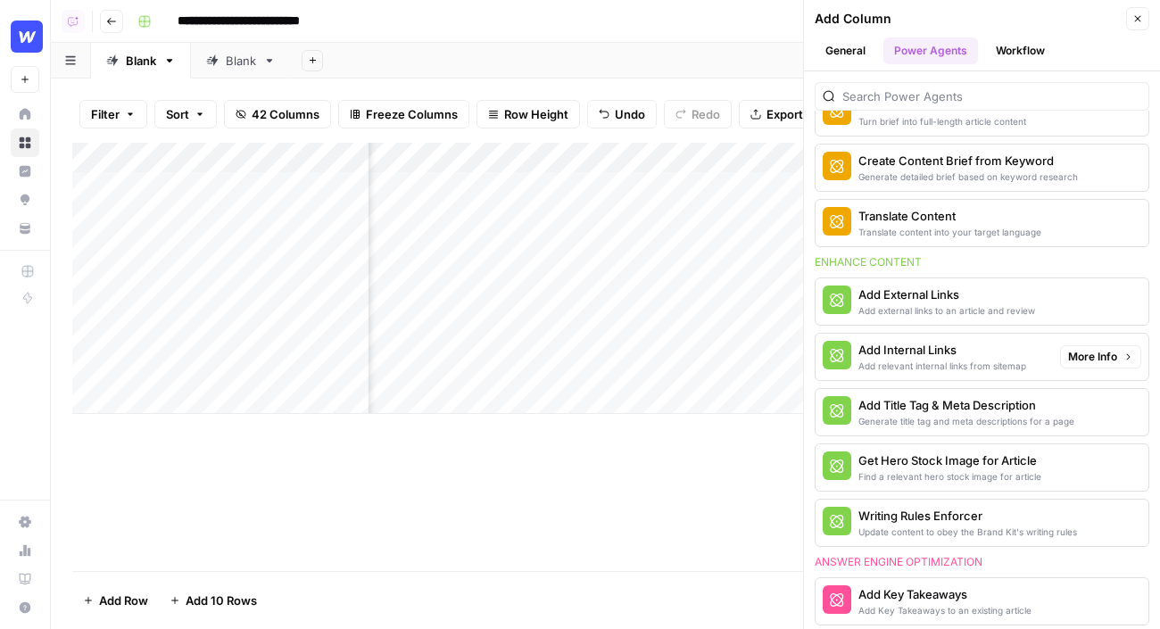
click at [969, 359] on div "Add relevant internal links from sitemap" at bounding box center [942, 366] width 168 height 14
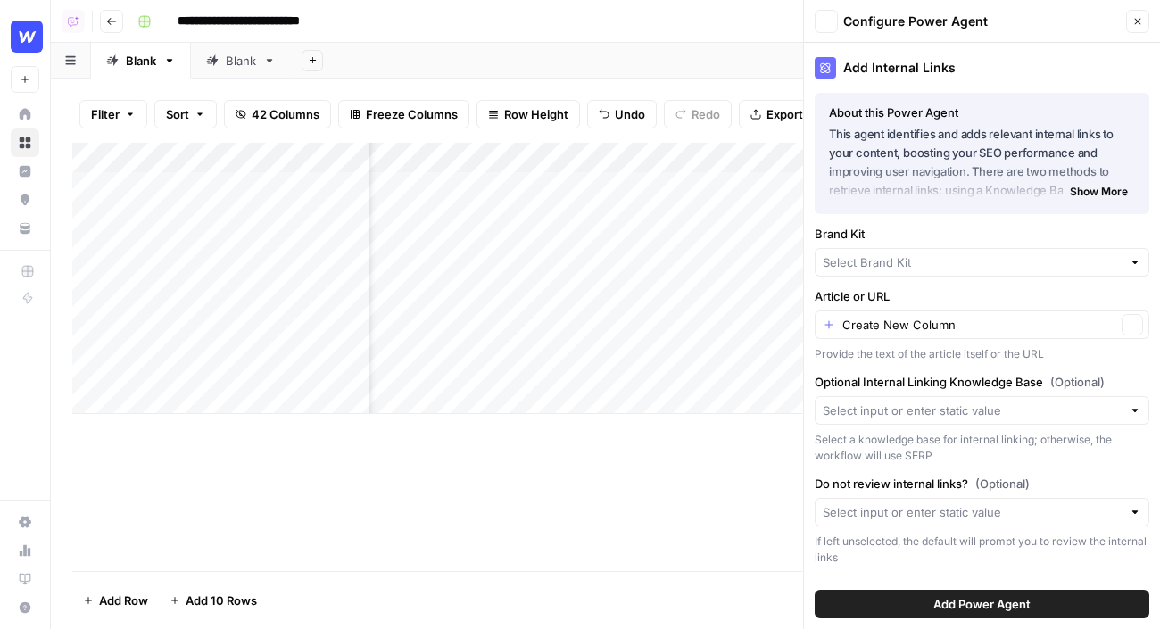
type input "Webflow"
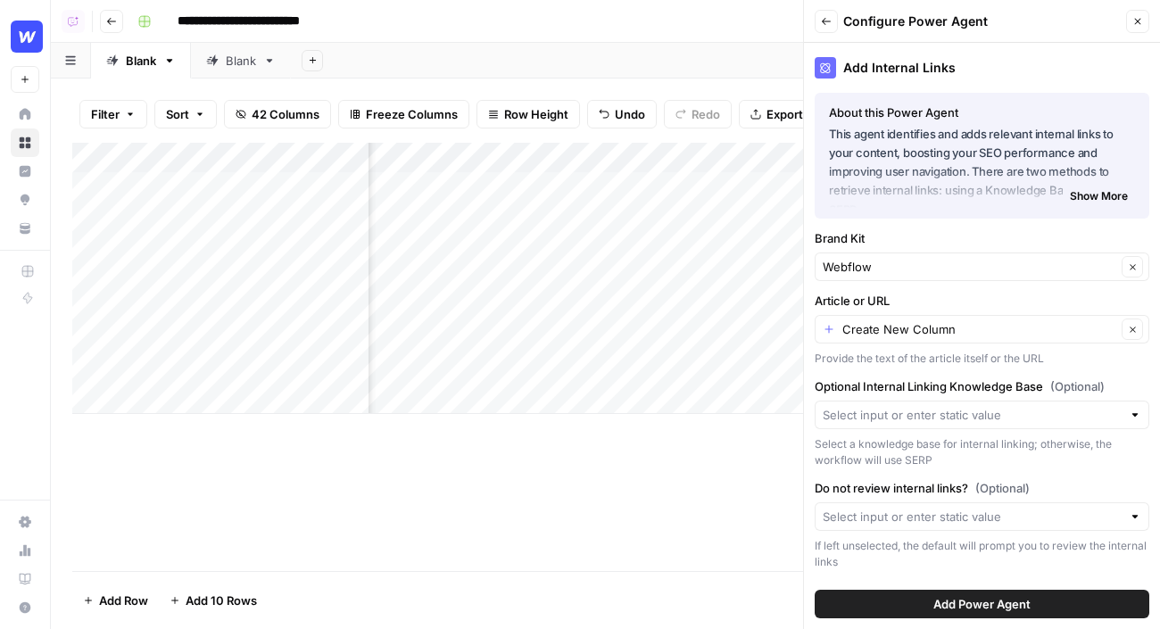
scroll to position [0, 546]
click at [903, 328] on input "Article or URL" at bounding box center [979, 329] width 274 height 18
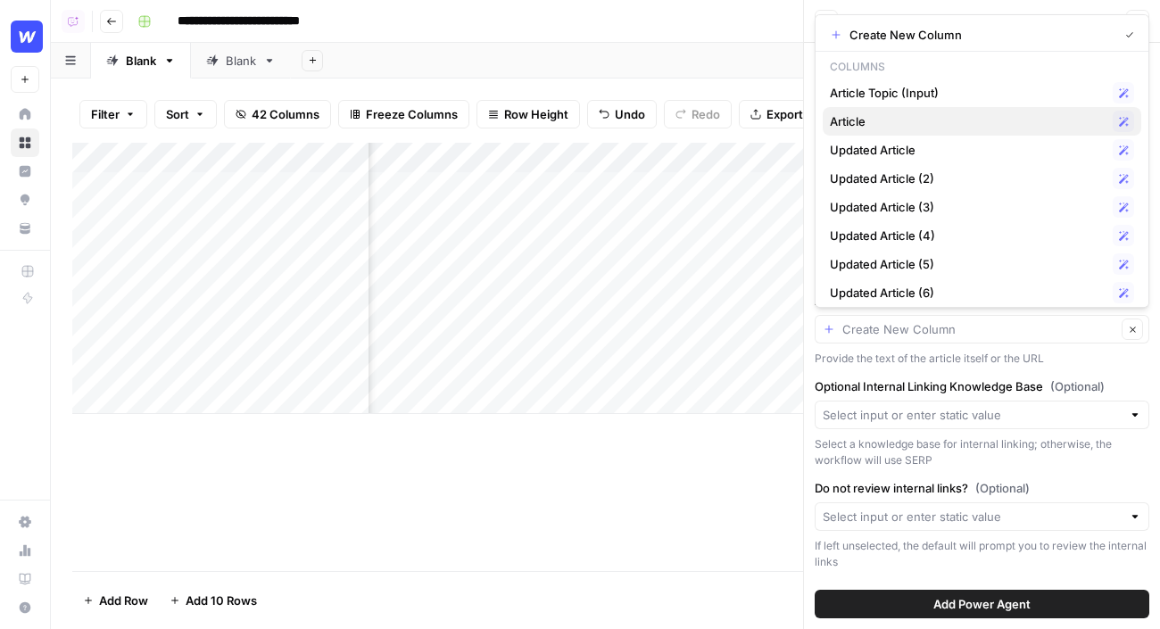
click at [865, 124] on span "Article" at bounding box center [968, 121] width 276 height 18
type input "Article"
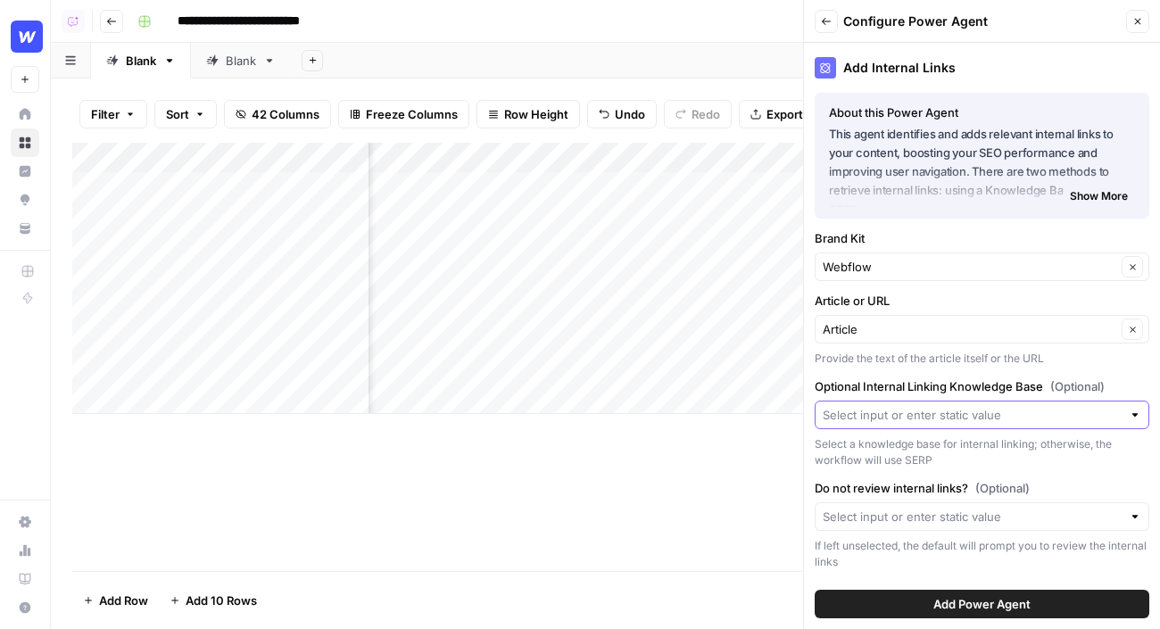
click at [944, 414] on input "Optional Internal Linking Knowledge Base (Optional)" at bounding box center [972, 415] width 299 height 18
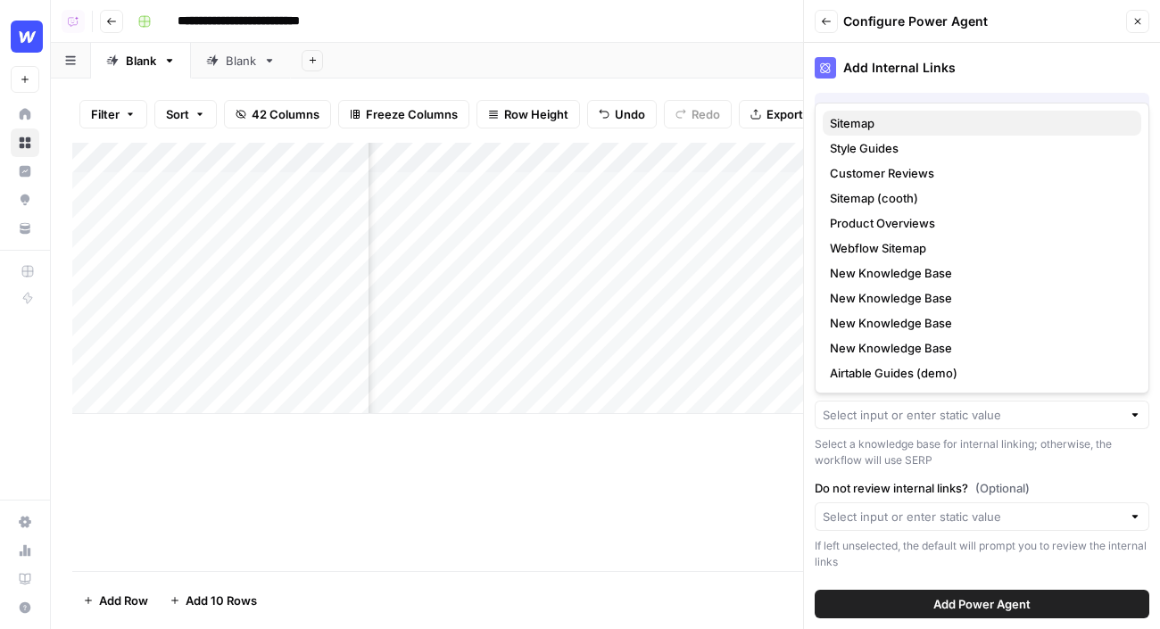
click at [872, 124] on span "Sitemap" at bounding box center [978, 123] width 297 height 18
type input "Sitemap"
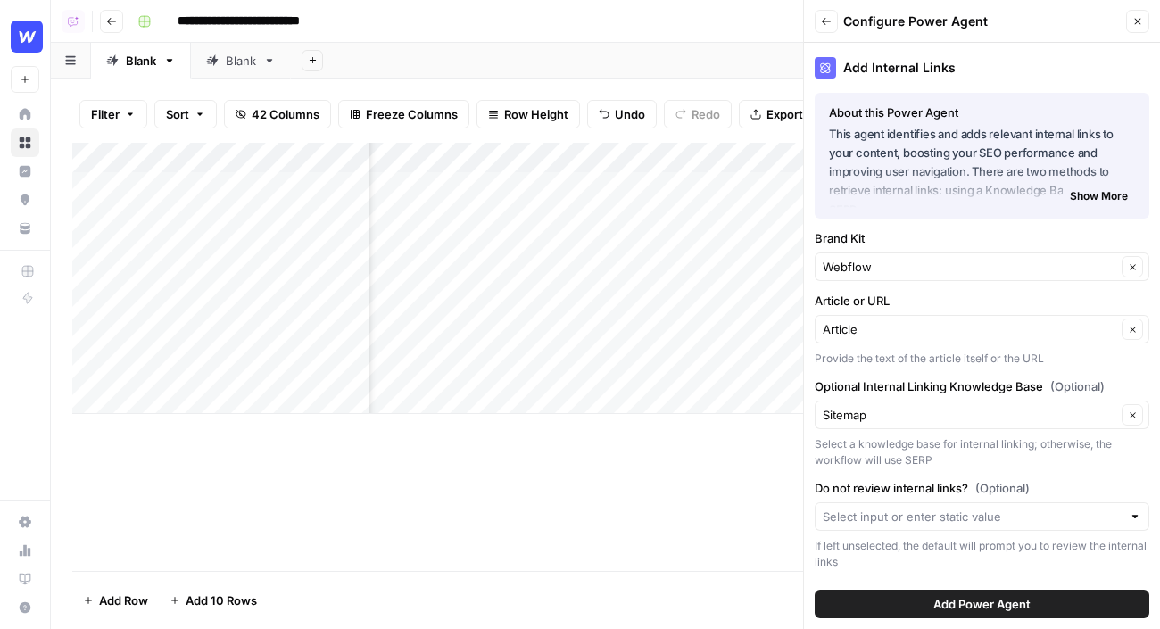
click at [1003, 595] on span "Add Power Agent" at bounding box center [981, 604] width 97 height 18
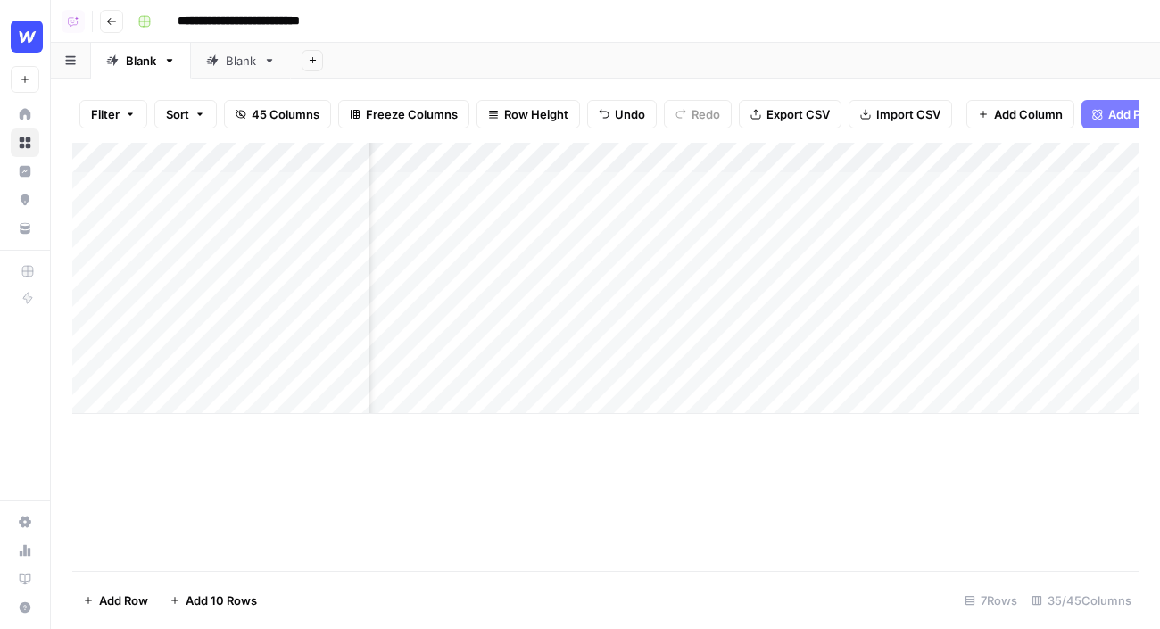
scroll to position [0, 5617]
click at [608, 185] on div "Add Column" at bounding box center [605, 278] width 1066 height 271
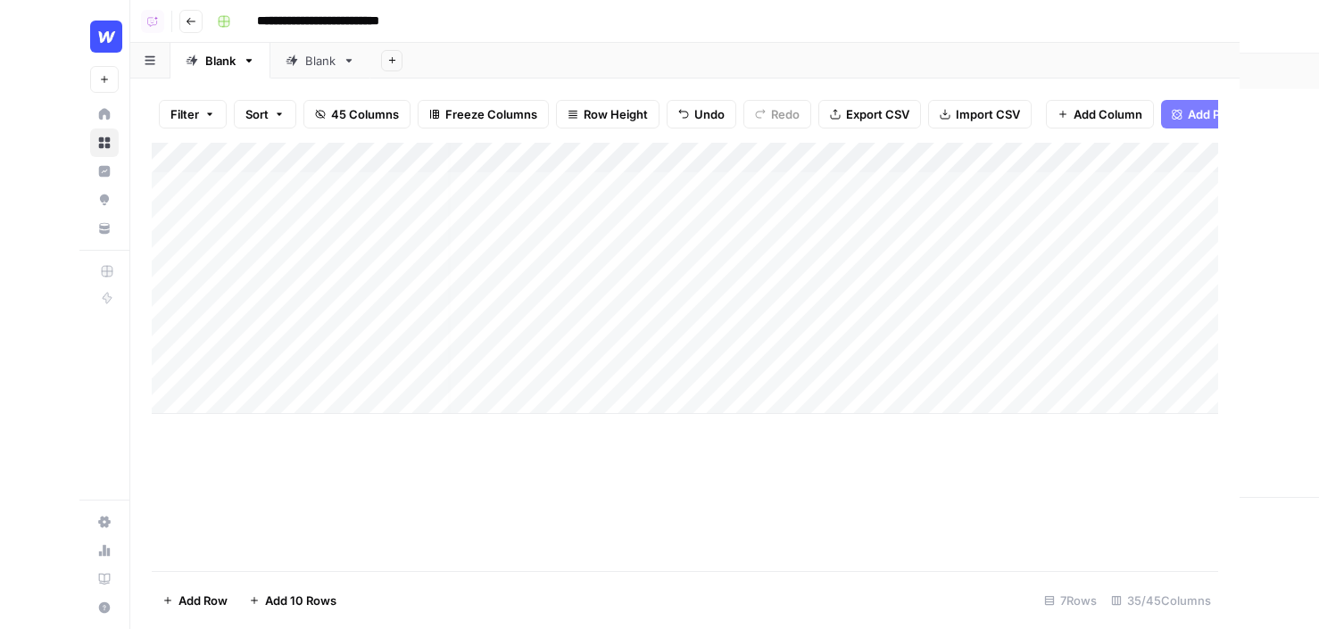
scroll to position [0, 0]
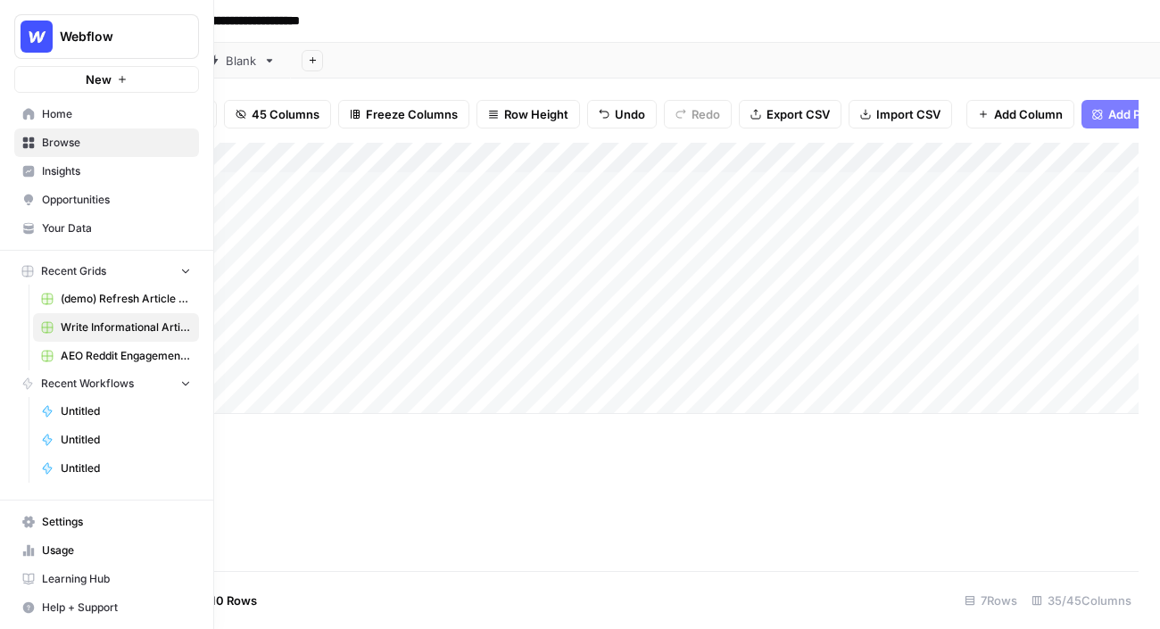
click at [79, 174] on span "Insights" at bounding box center [116, 171] width 149 height 16
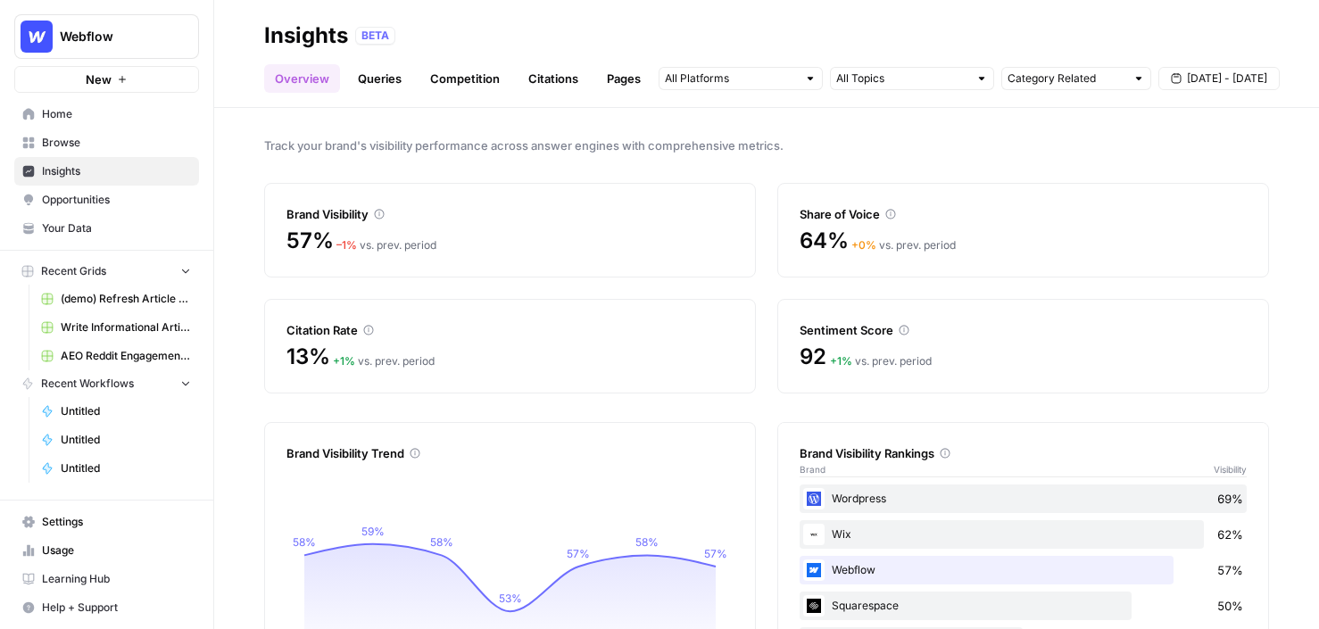
click at [771, 94] on header "Insights BETA Overview Queries Competition Citations Pages Category Related [DA…" at bounding box center [766, 54] width 1104 height 108
click at [774, 77] on input "text" at bounding box center [731, 79] width 132 height 18
click at [1069, 191] on div "Share of Voice" at bounding box center [1022, 203] width 447 height 39
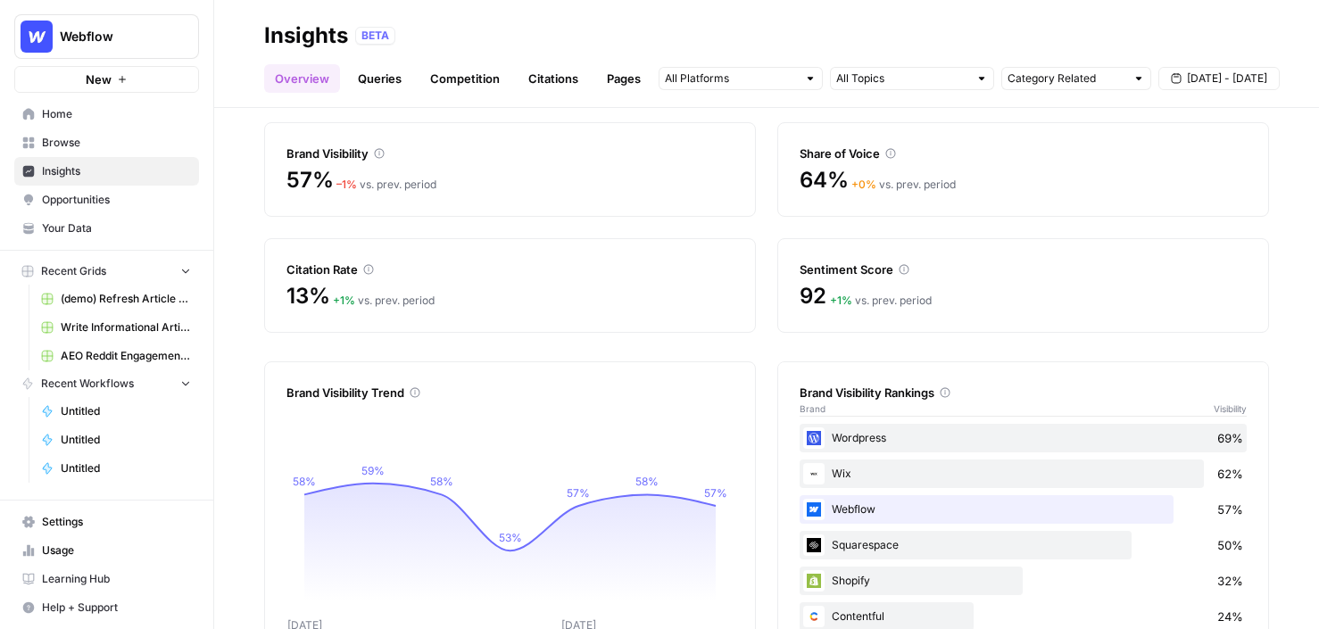
scroll to position [88, 0]
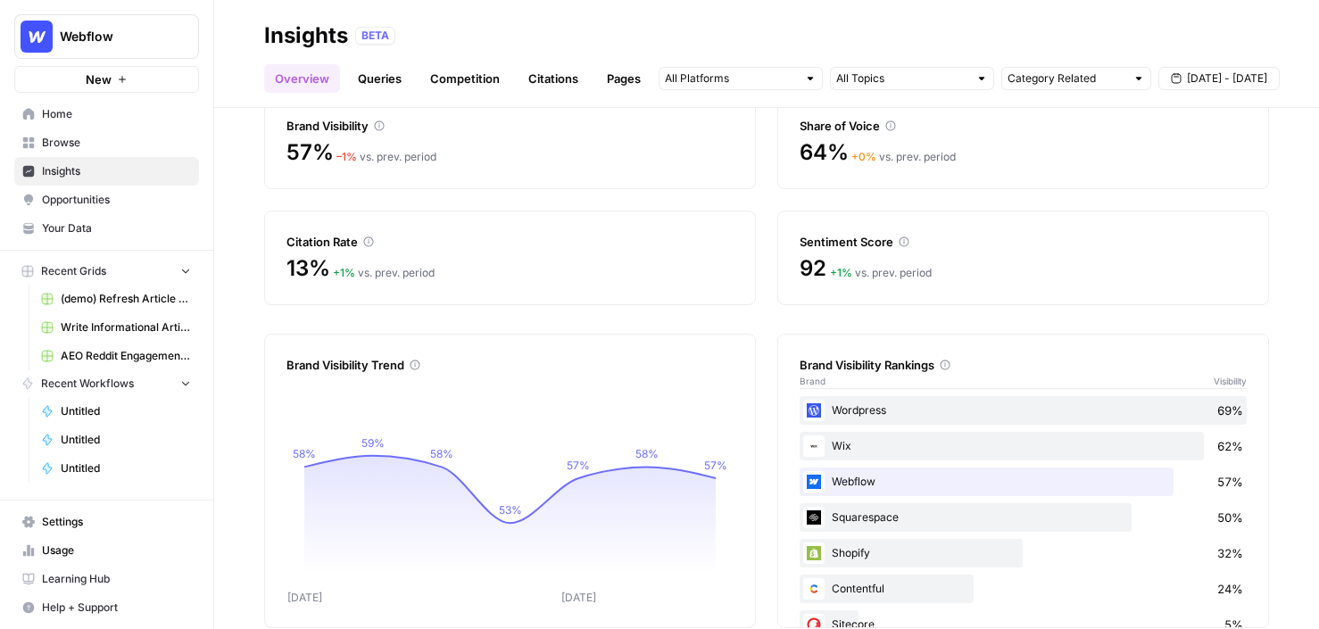
click at [388, 87] on link "Queries" at bounding box center [379, 78] width 65 height 29
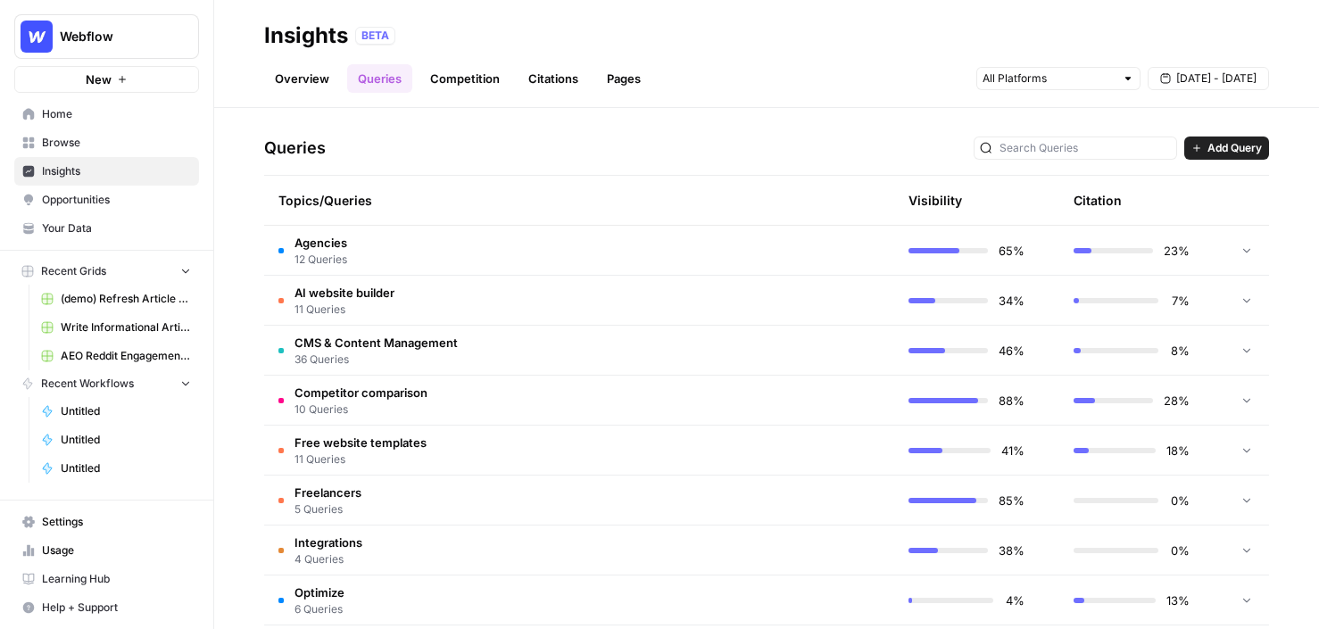
scroll to position [393, 0]
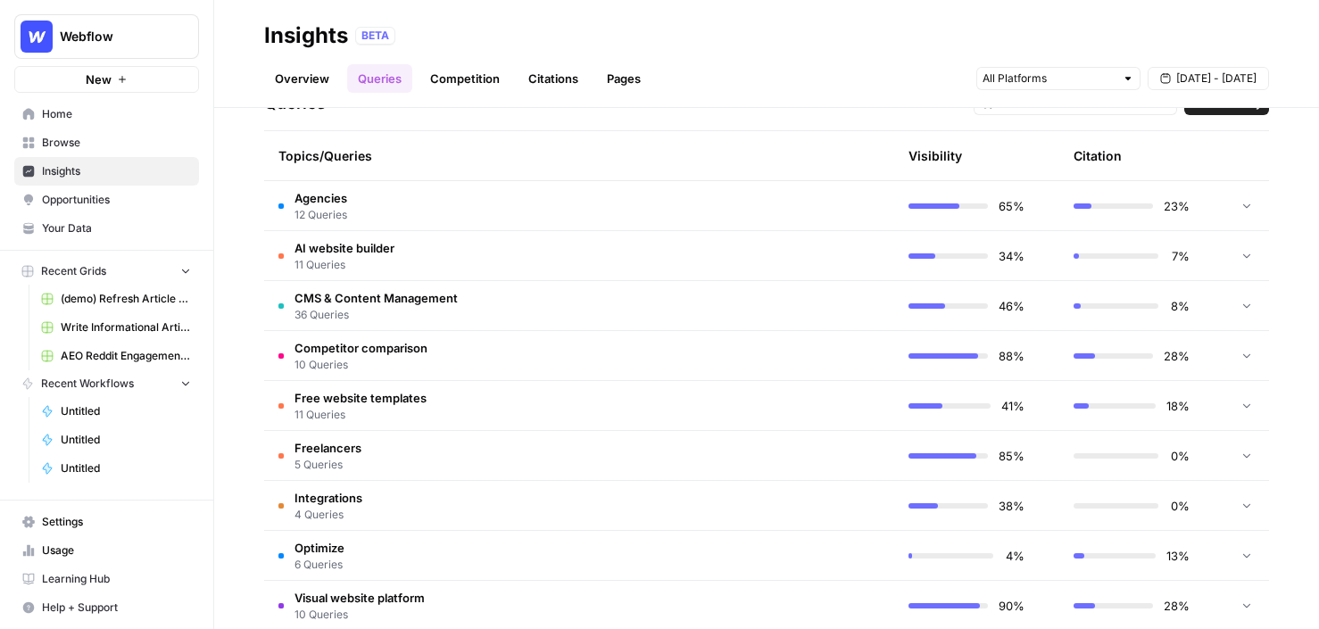
click at [388, 194] on td "Agencies 12 Queries" at bounding box center [494, 205] width 460 height 49
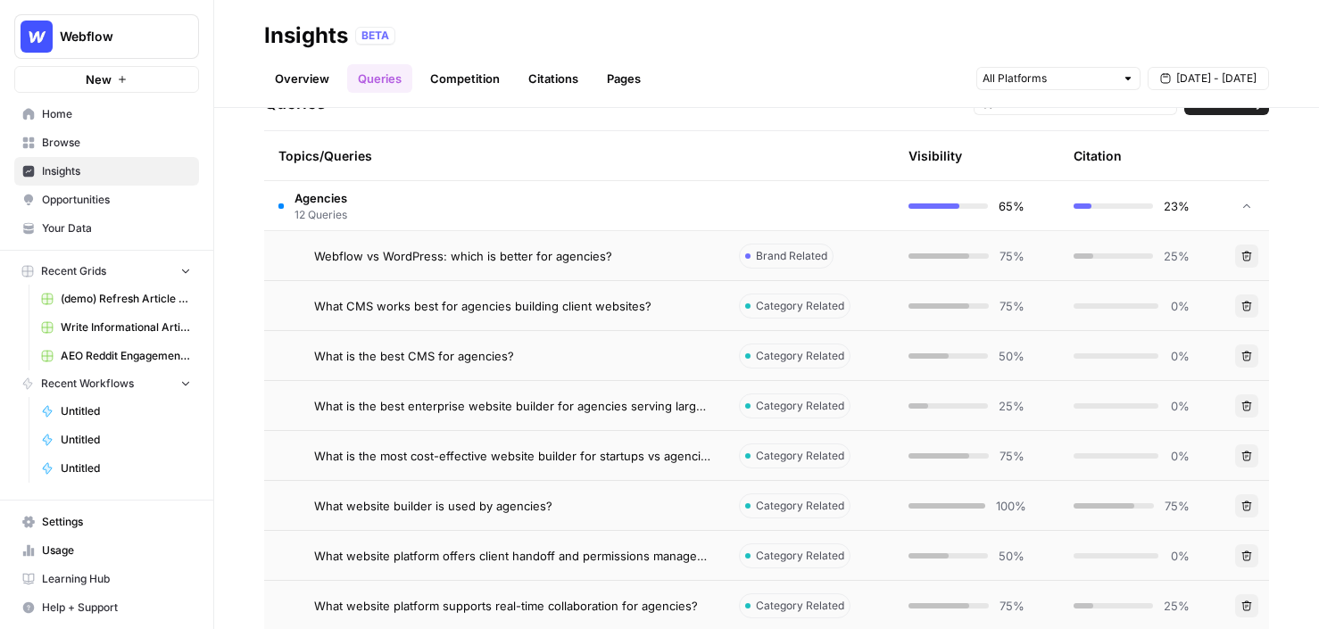
click at [461, 253] on span "Webflow vs WordPress: which is better for agencies?" at bounding box center [463, 256] width 298 height 18
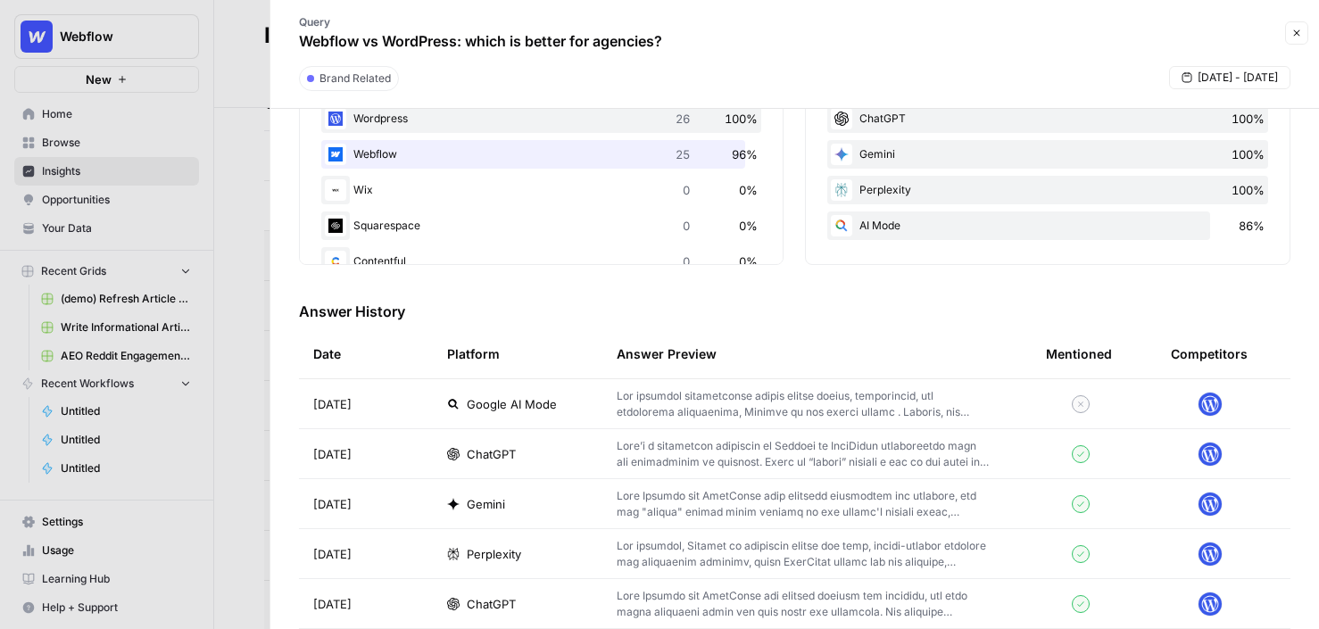
scroll to position [379, 0]
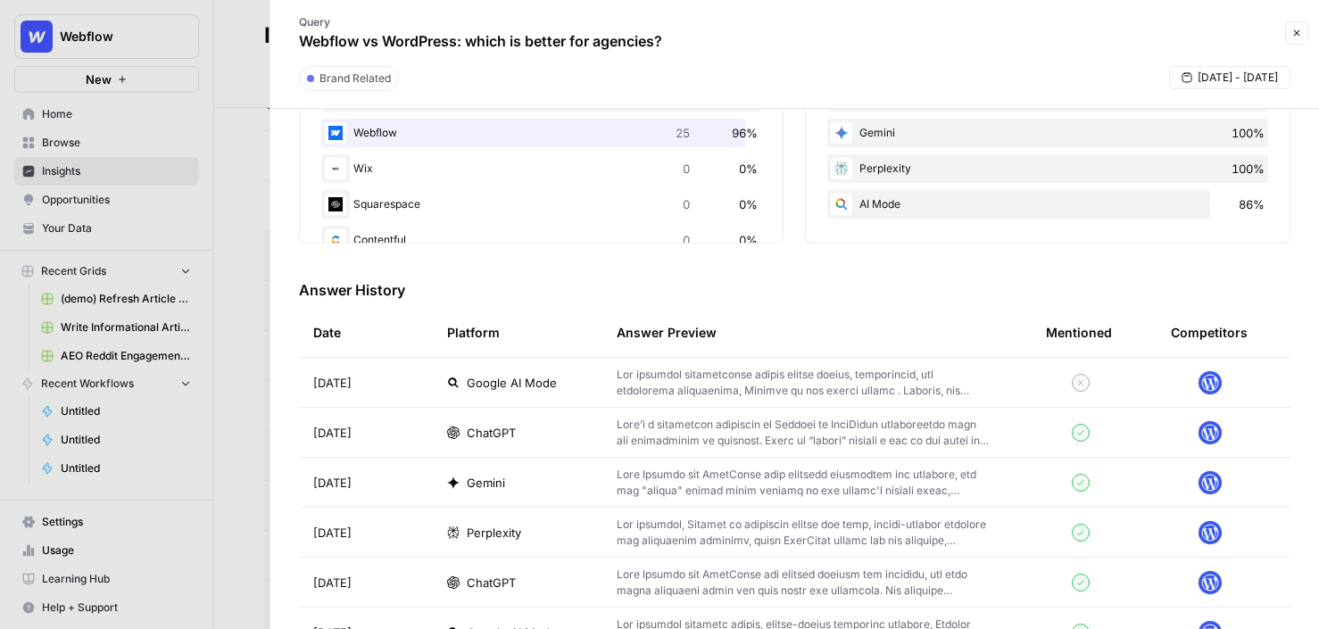
click at [685, 382] on p at bounding box center [802, 383] width 372 height 32
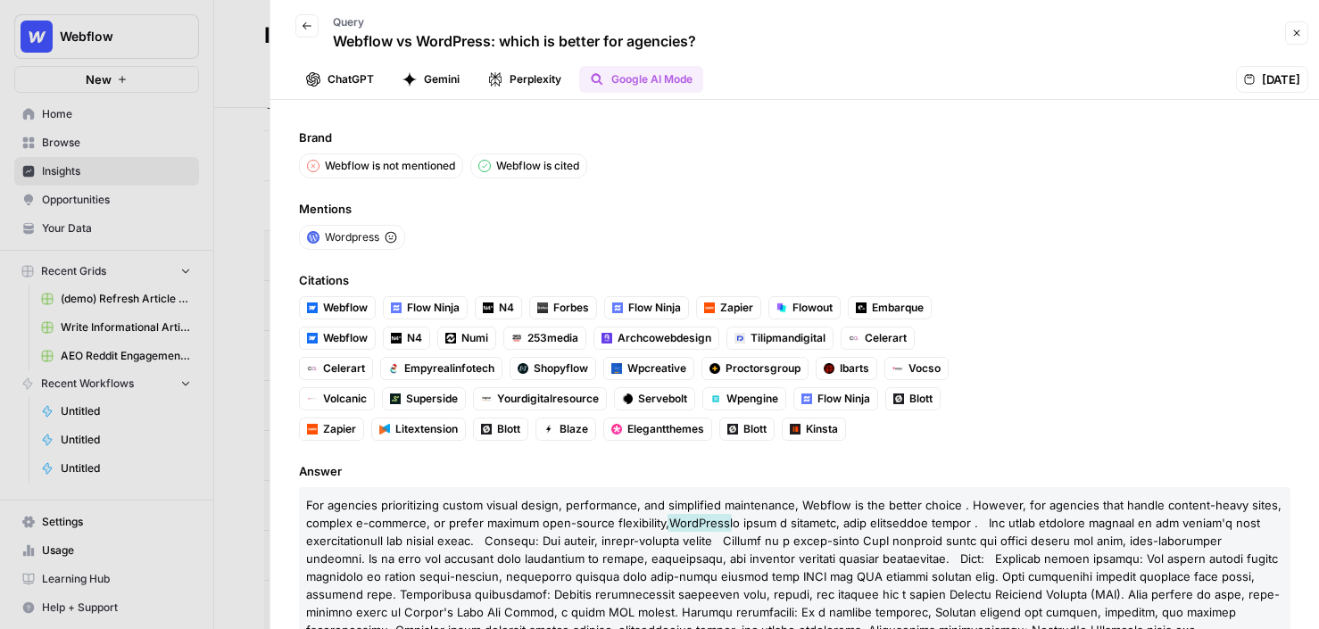
click at [541, 88] on button "Perplexity" at bounding box center [524, 79] width 95 height 27
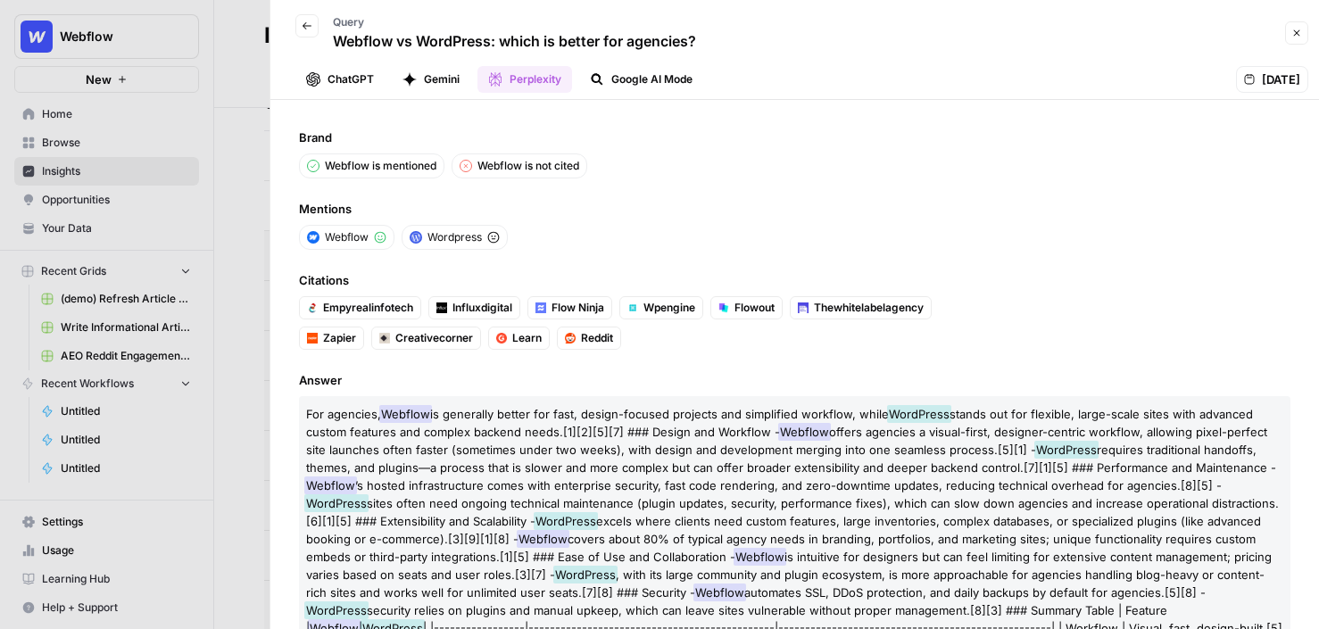
click at [1159, 36] on icon "button" at bounding box center [1296, 33] width 11 height 11
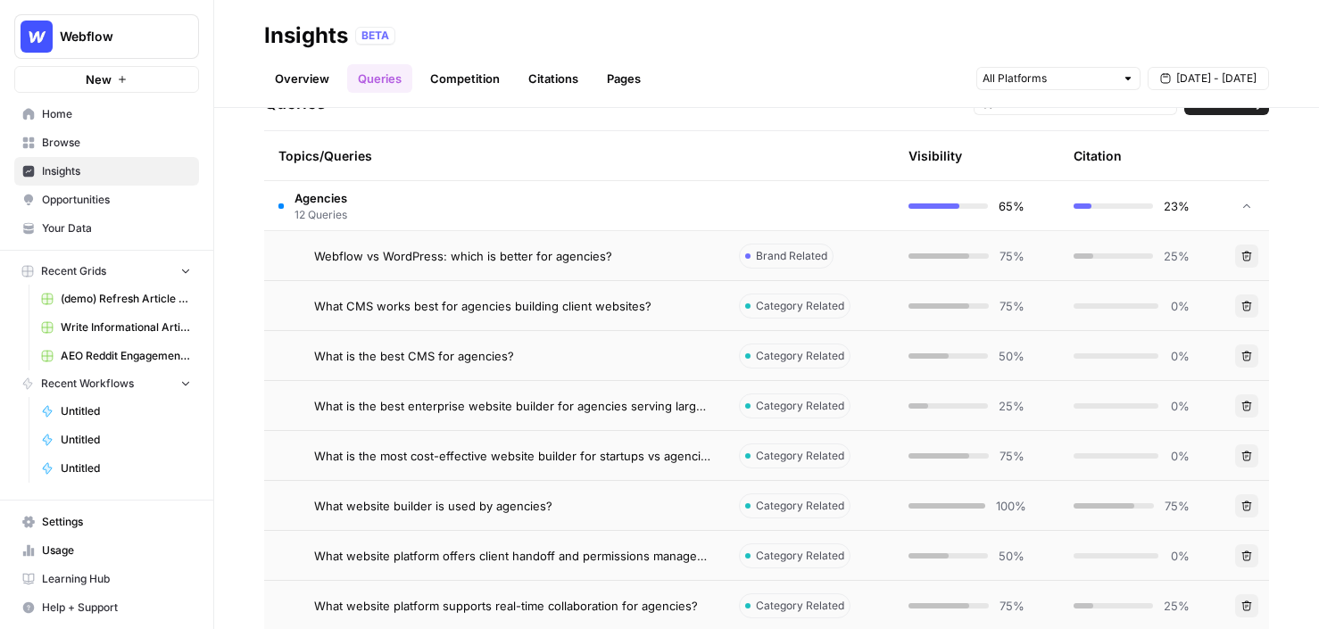
click at [546, 79] on link "Citations" at bounding box center [552, 78] width 71 height 29
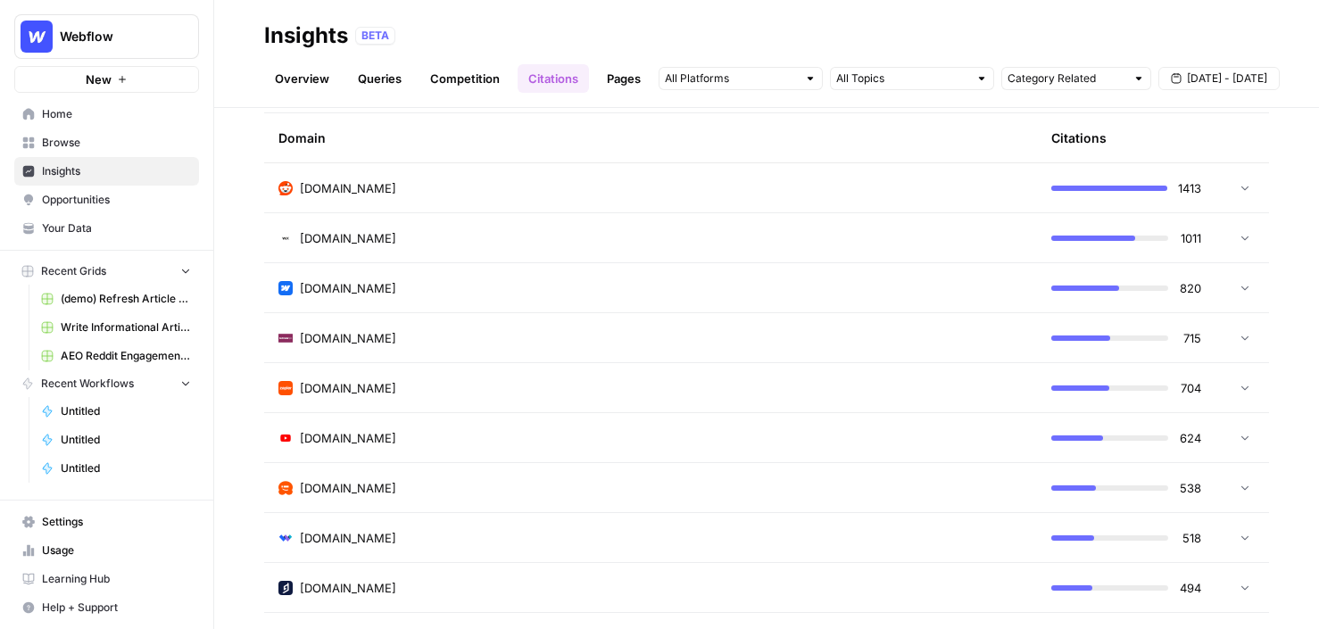
scroll to position [468, 0]
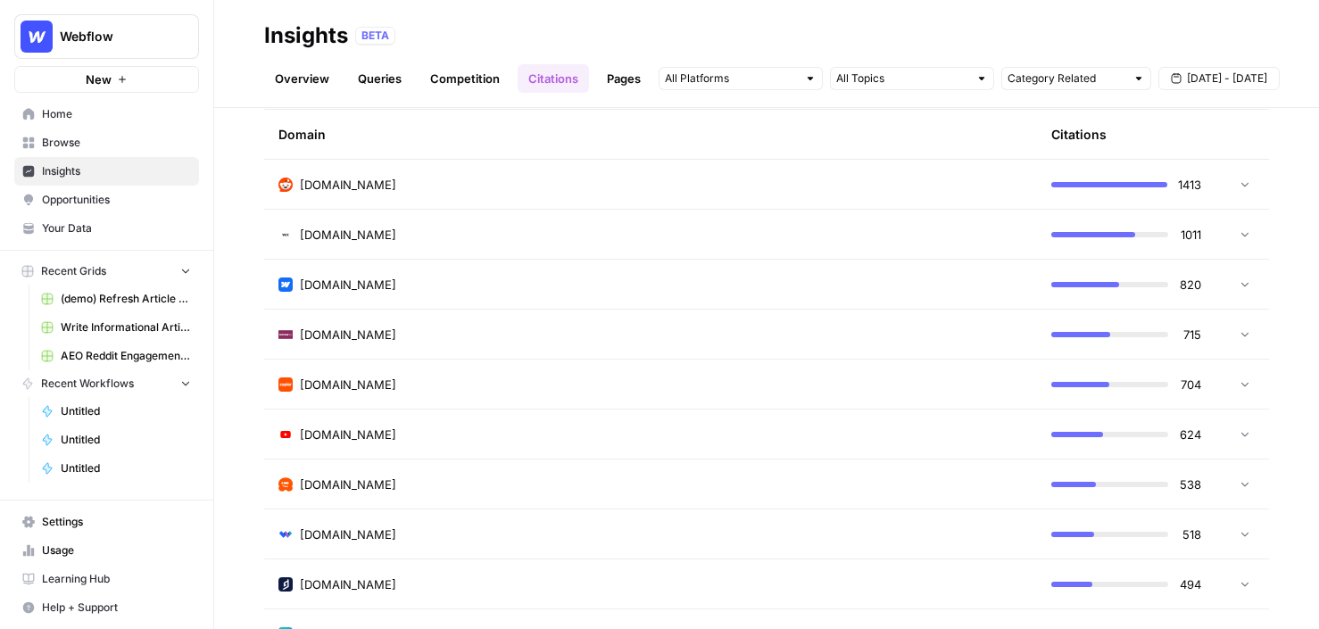
click at [628, 79] on link "Pages" at bounding box center [623, 78] width 55 height 29
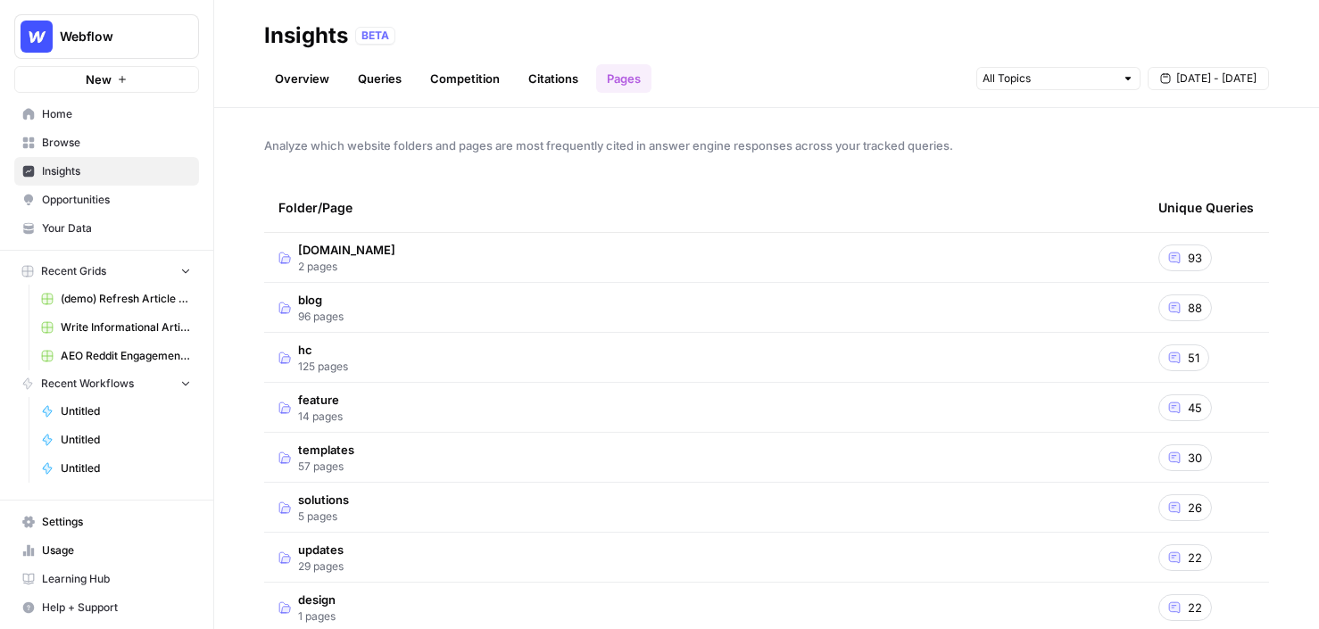
click at [360, 310] on td "blog 96 pages" at bounding box center [704, 307] width 880 height 49
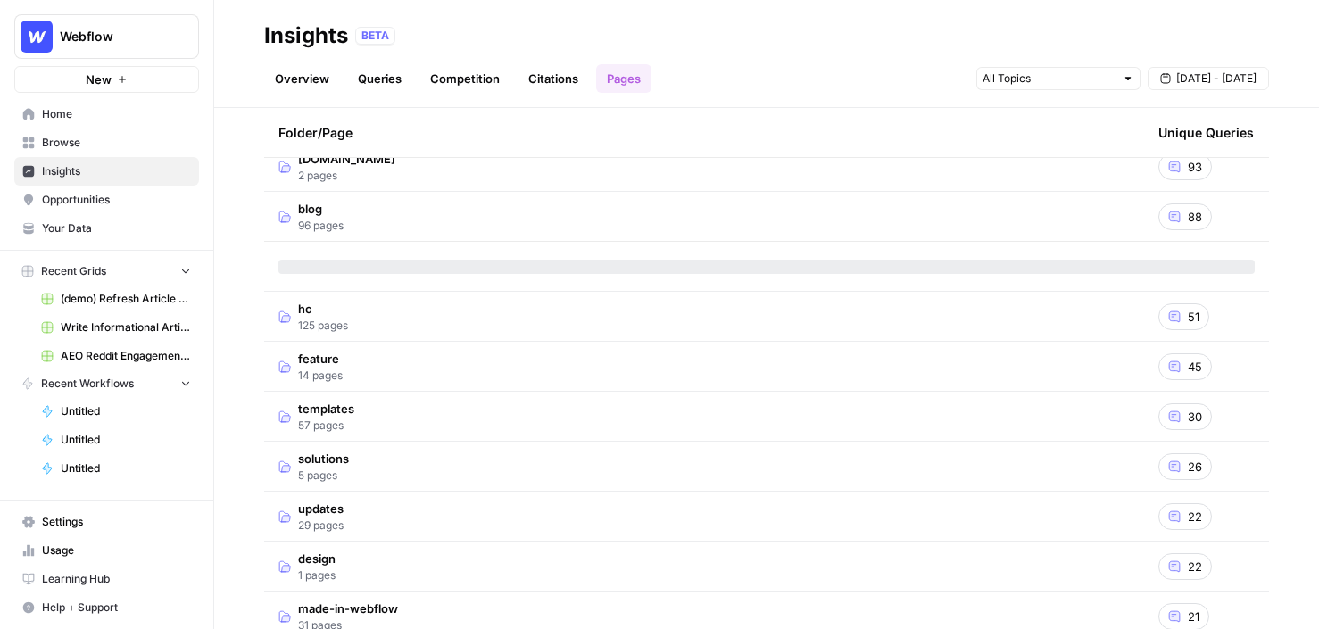
scroll to position [92, 0]
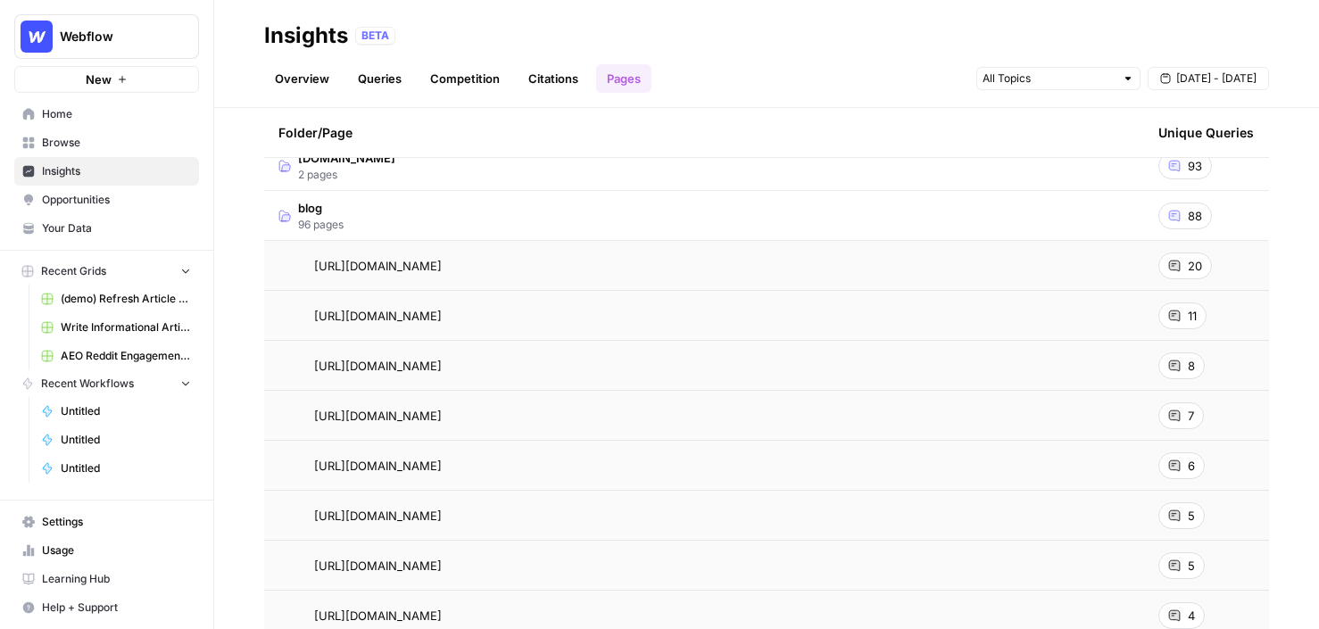
click at [1159, 260] on div "20" at bounding box center [1185, 265] width 54 height 27
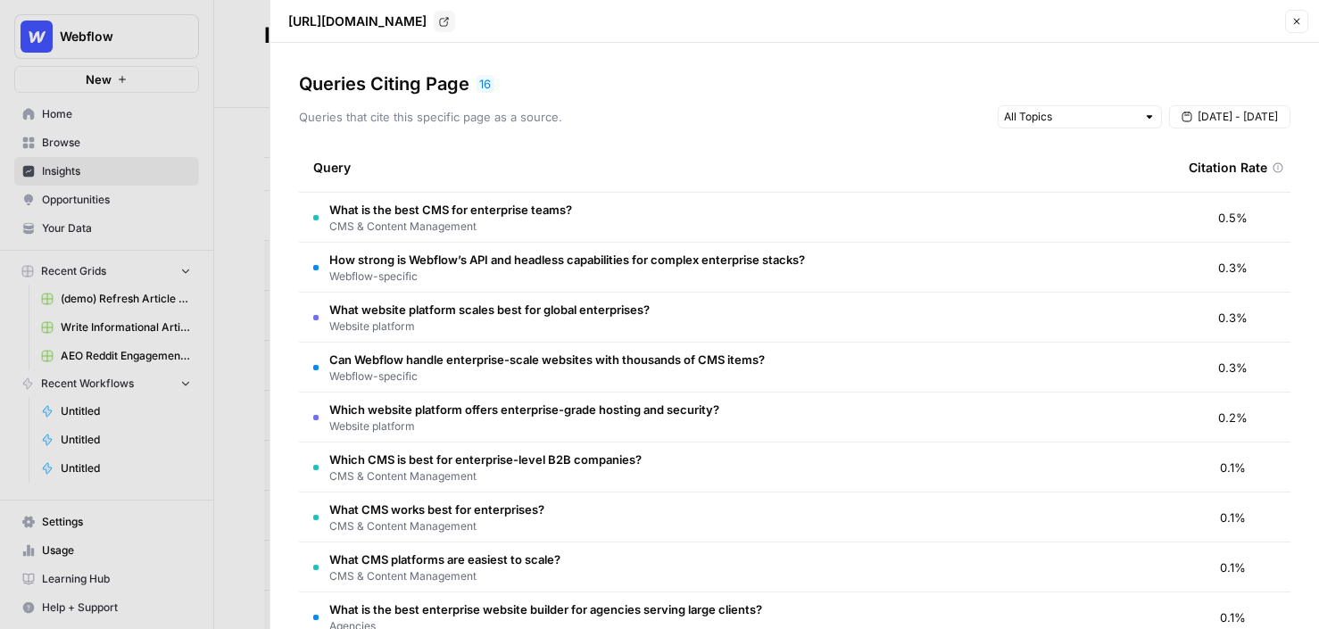
click at [1159, 23] on button "Close" at bounding box center [1296, 21] width 23 height 23
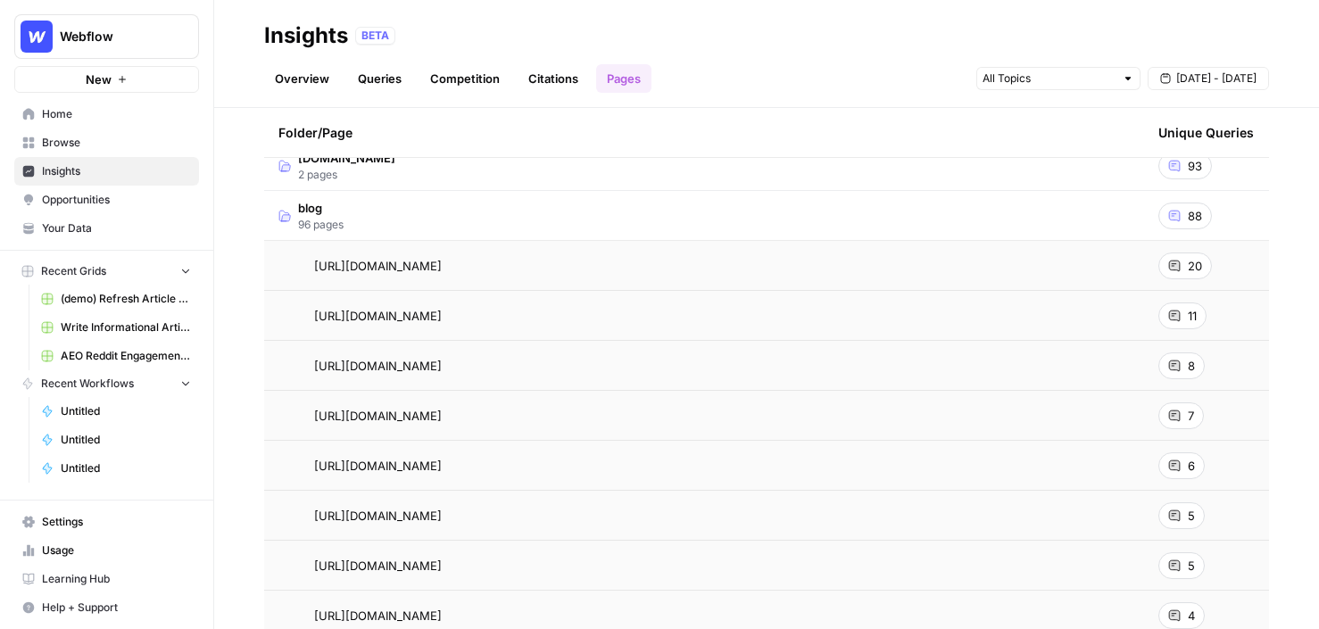
click at [106, 203] on span "Opportunities" at bounding box center [116, 200] width 149 height 16
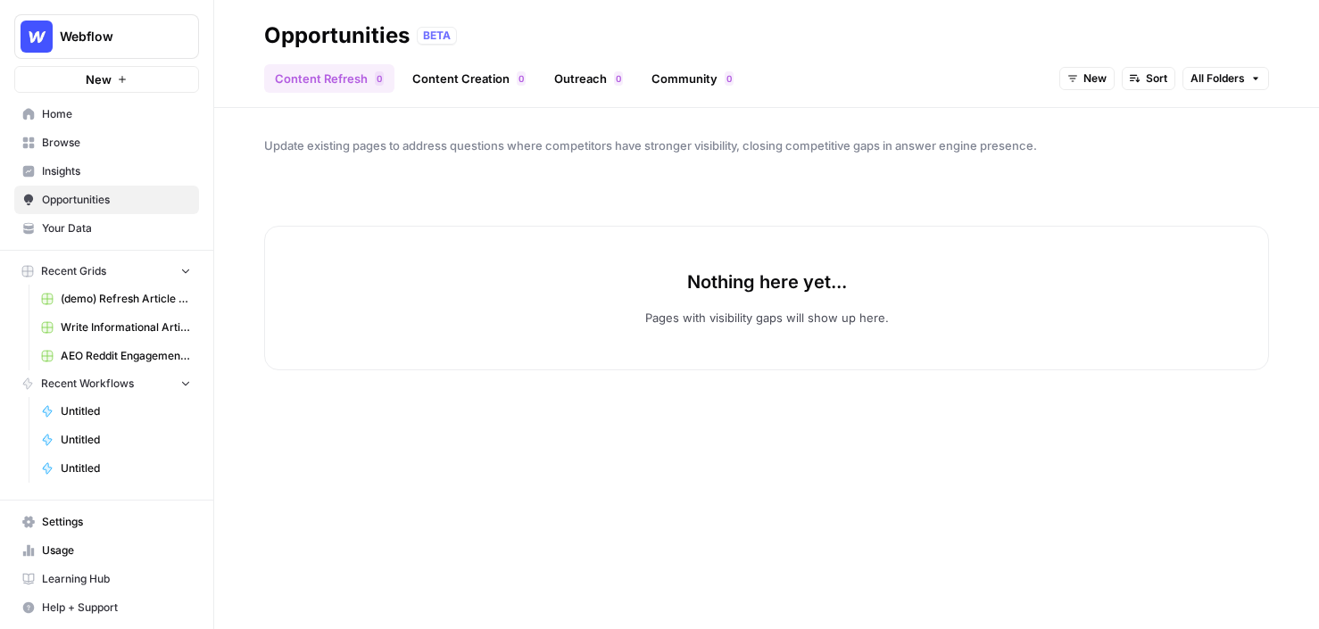
click at [1088, 87] on button "New" at bounding box center [1086, 78] width 55 height 23
click at [1120, 170] on span "In Progress" at bounding box center [1129, 168] width 71 height 18
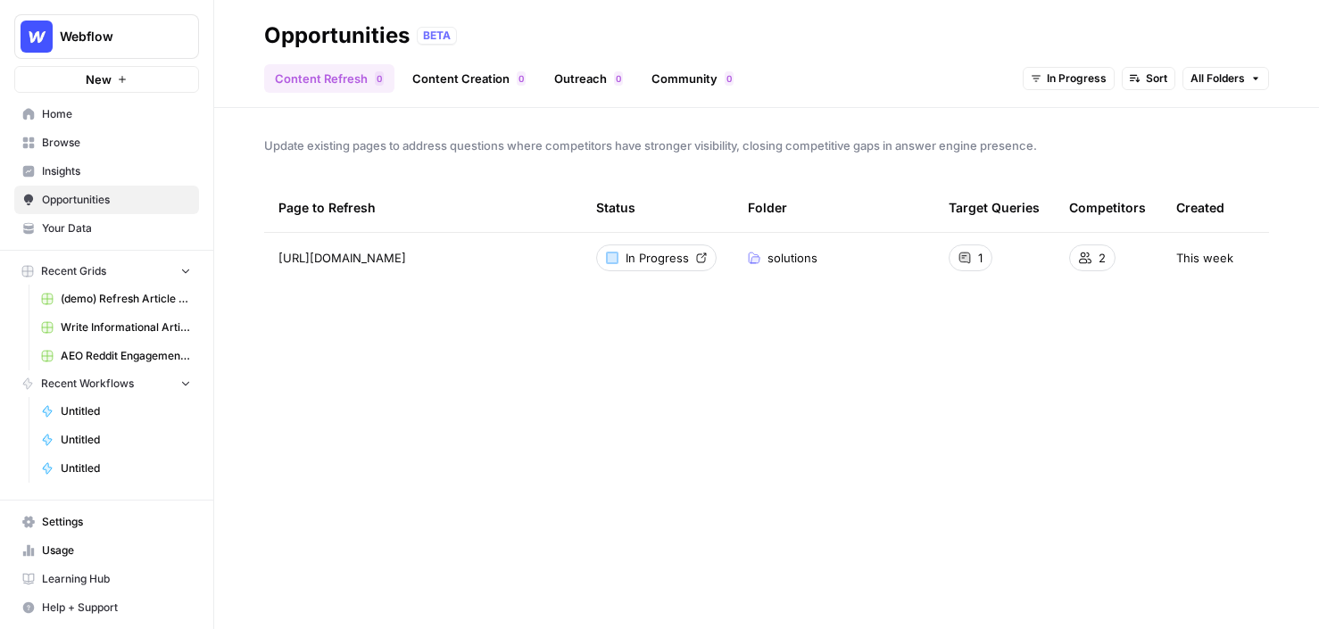
click at [467, 79] on link "Content Creation 0" at bounding box center [468, 78] width 135 height 29
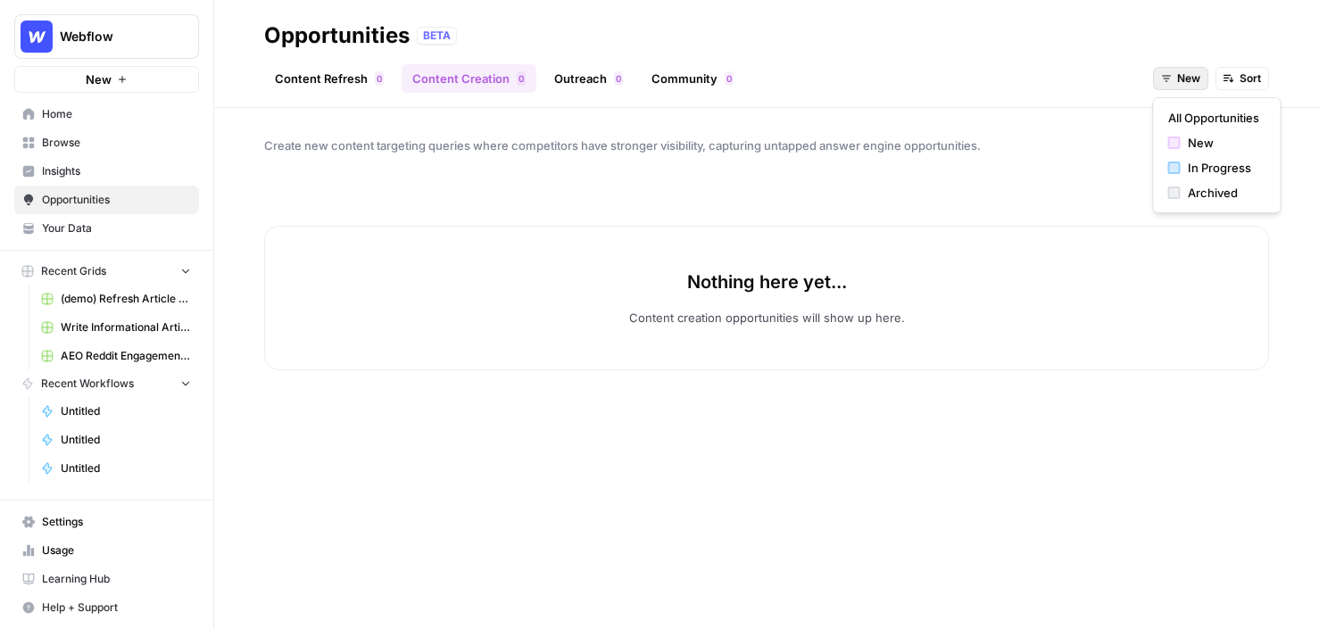
click at [1159, 88] on button "New" at bounding box center [1180, 78] width 55 height 23
click at [1159, 125] on span "All Opportunities" at bounding box center [1213, 118] width 91 height 18
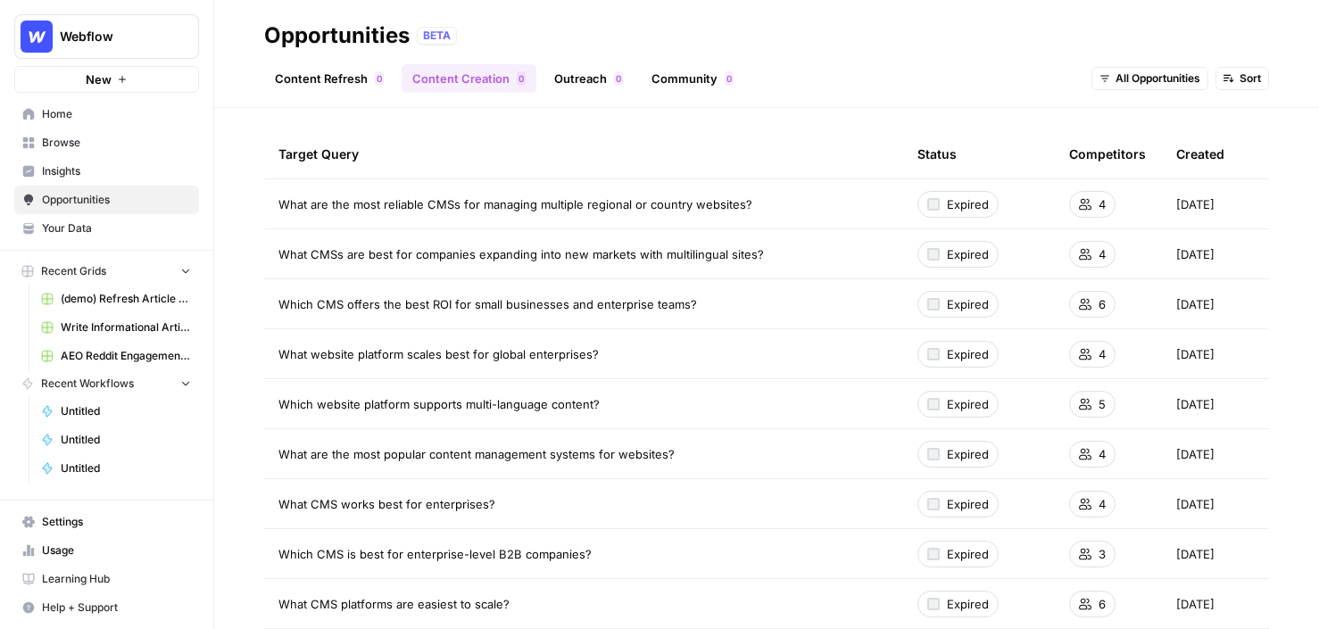
scroll to position [55, 0]
click at [602, 78] on link "Outreach 0" at bounding box center [588, 78] width 90 height 29
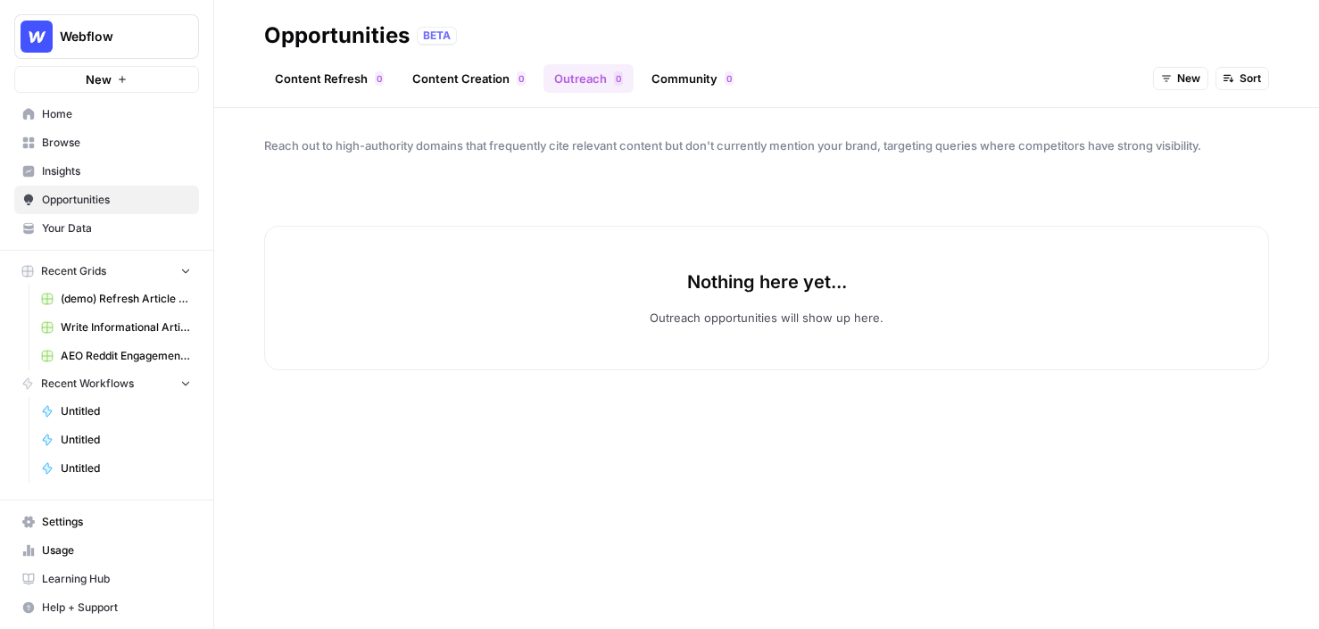
click at [1159, 83] on span "New" at bounding box center [1188, 78] width 23 height 16
click at [1159, 136] on span "New" at bounding box center [1222, 143] width 71 height 18
click at [1159, 82] on span "New" at bounding box center [1188, 78] width 23 height 16
click at [1159, 120] on span "All Opportunities" at bounding box center [1213, 118] width 91 height 18
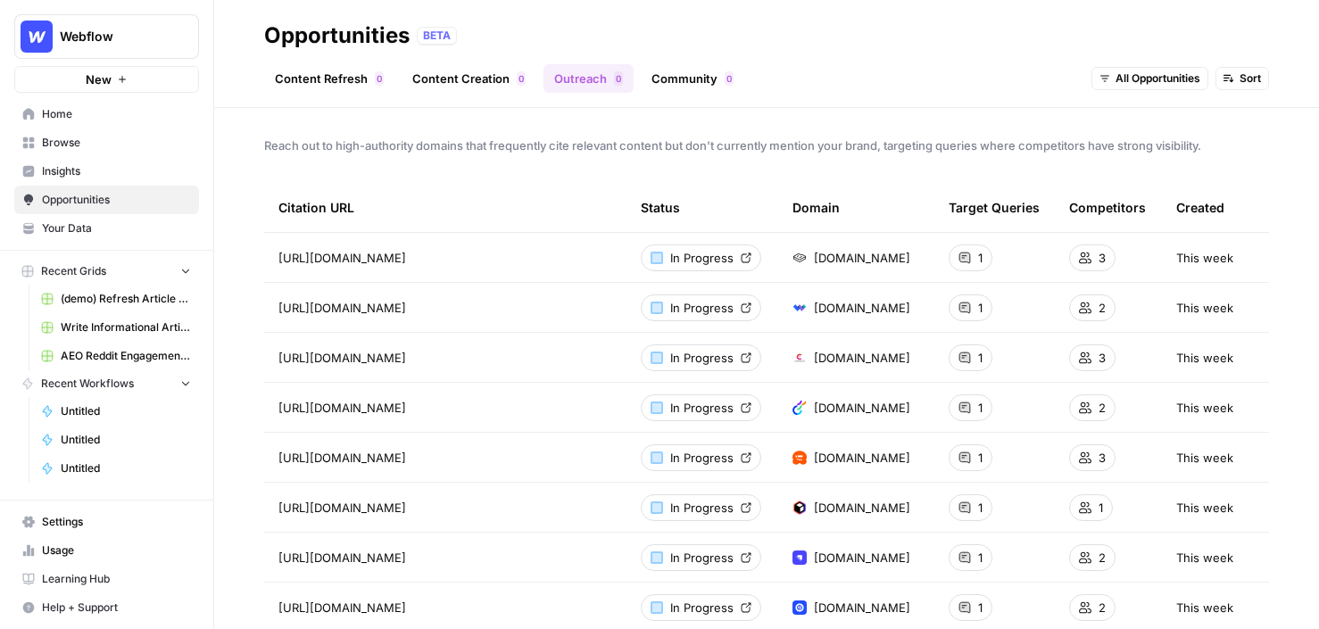
click at [698, 72] on link "Community 0" at bounding box center [692, 78] width 103 height 29
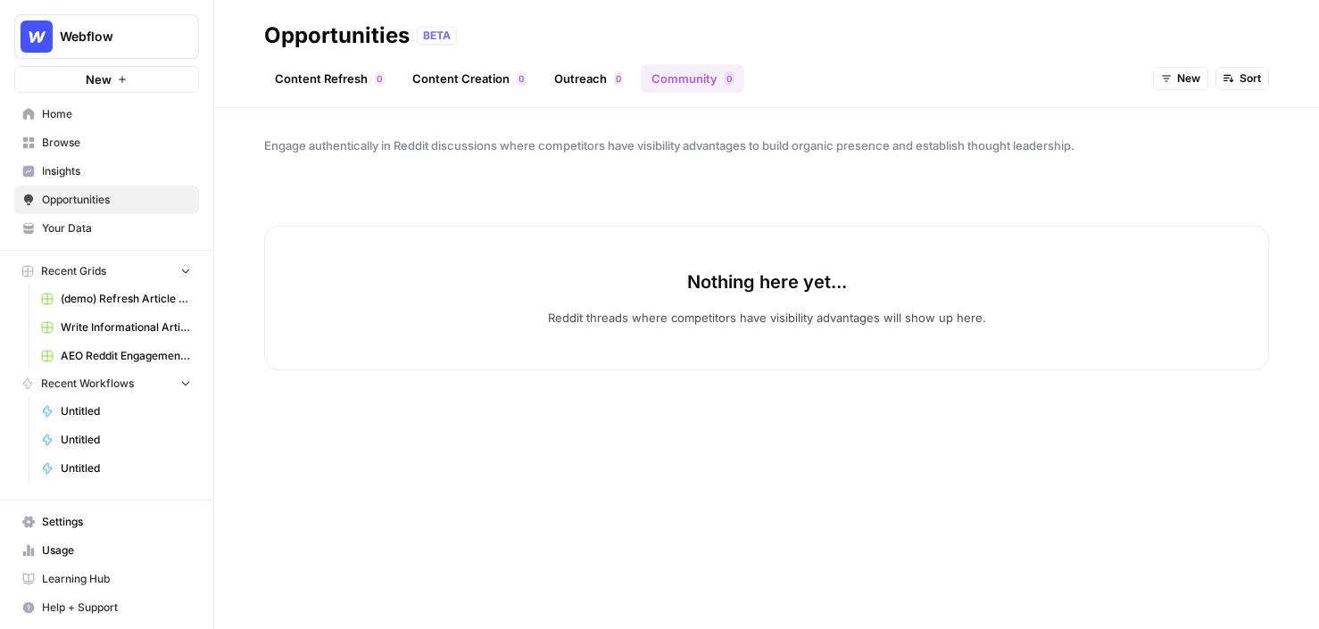
click at [1159, 64] on div "New Sort" at bounding box center [1211, 78] width 116 height 29
click at [1159, 87] on button "New" at bounding box center [1180, 78] width 55 height 23
click at [1159, 127] on button "All Opportunities" at bounding box center [1217, 117] width 112 height 25
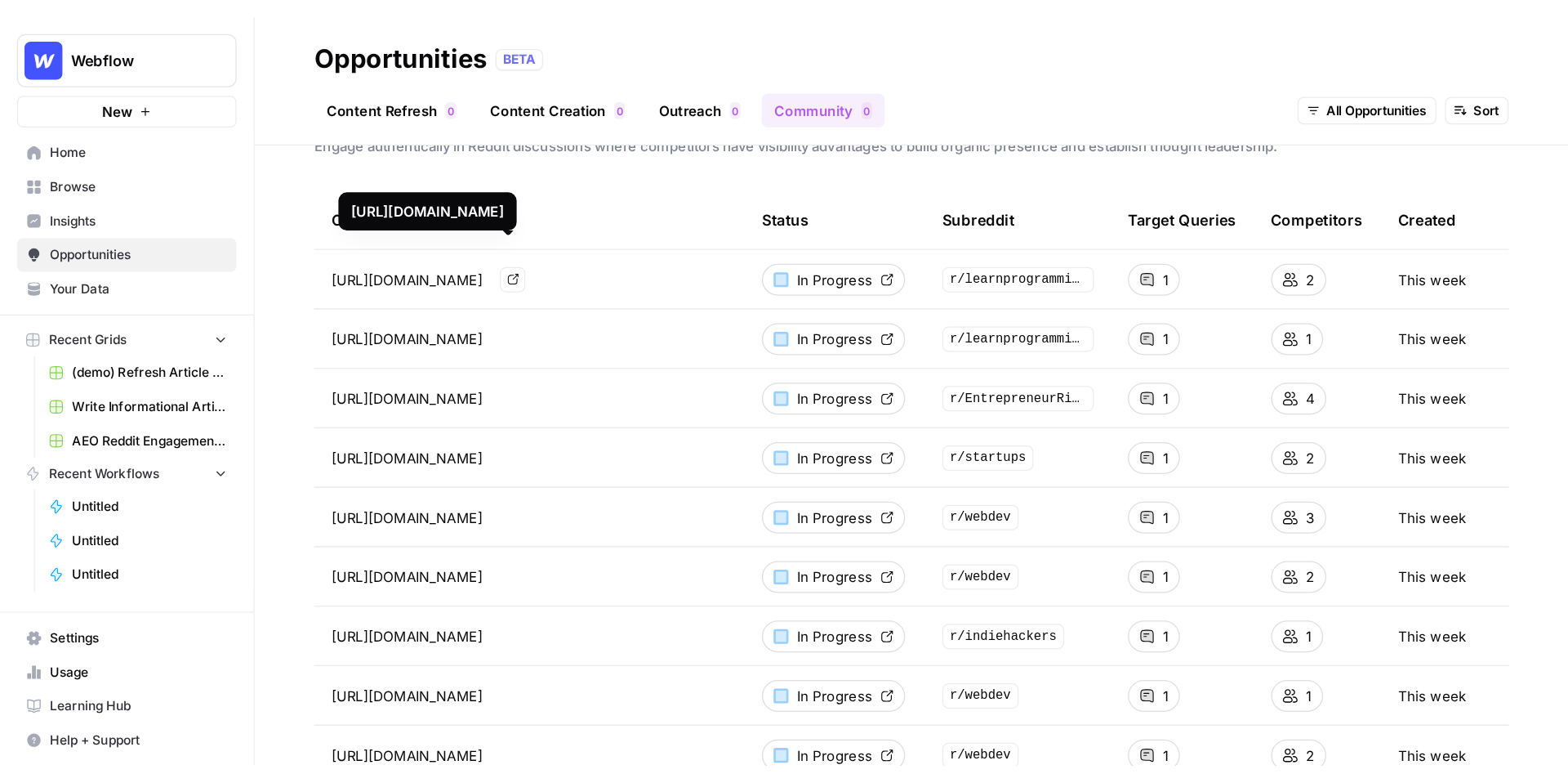
scroll to position [21, 0]
